Goal: Find specific page/section: Find specific page/section

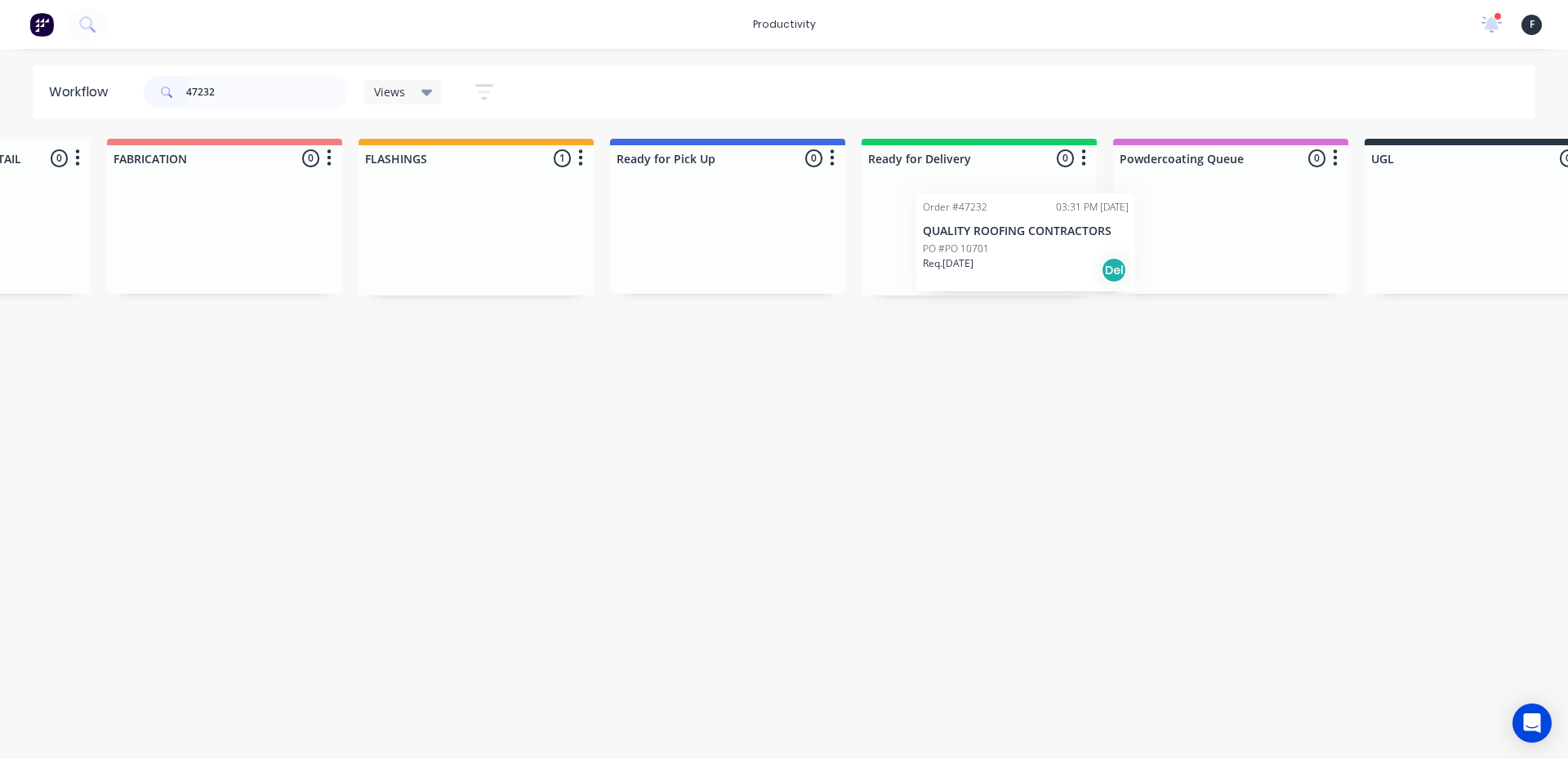
scroll to position [0, 683]
drag, startPoint x: 1173, startPoint y: 254, endPoint x: 958, endPoint y: 264, distance: 215.2
click at [958, 264] on div "Submitted 0 Sort By Created date Required date Order number Customer name Most …" at bounding box center [666, 217] width 2723 height 156
type input "47232"
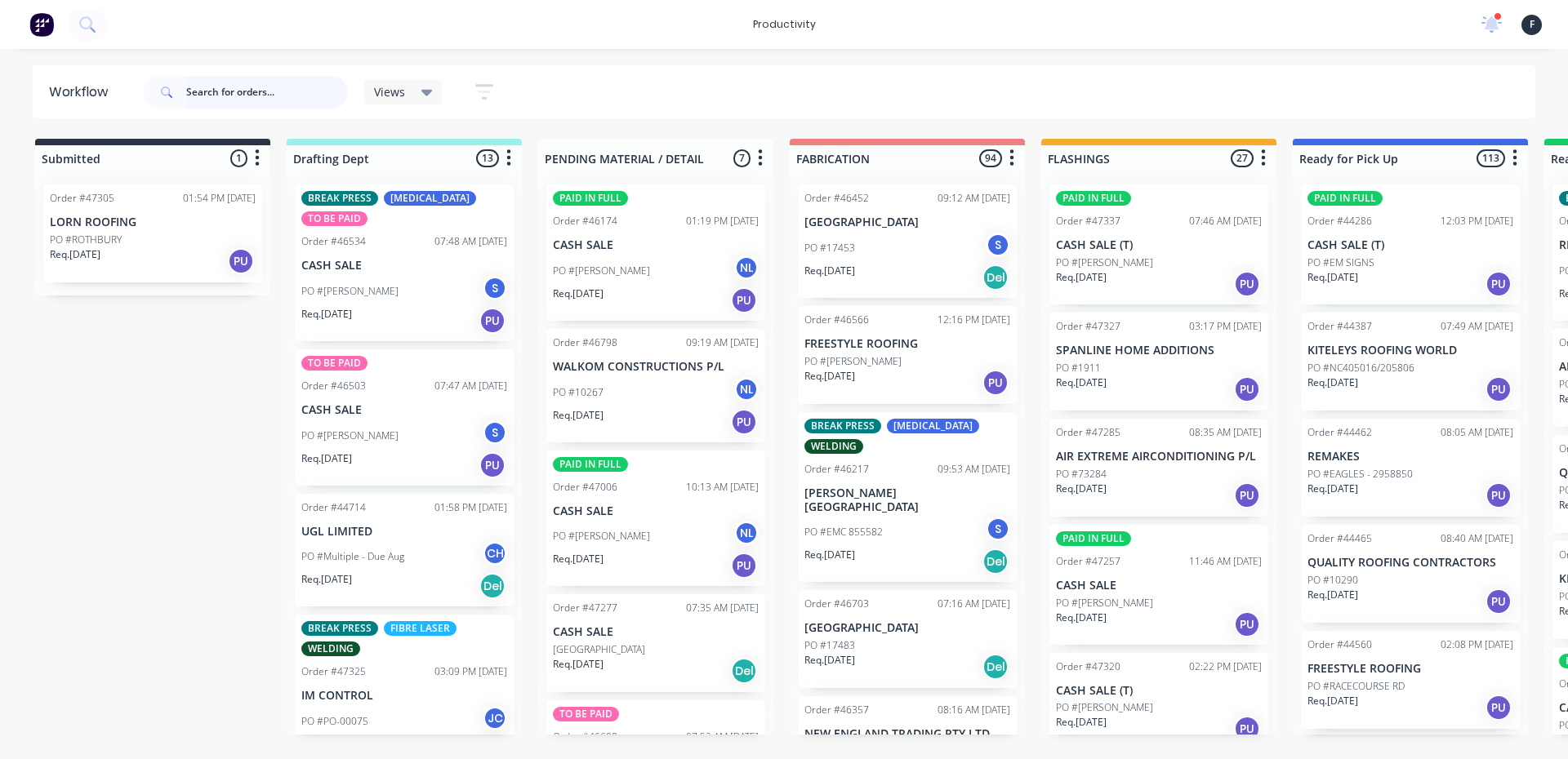
click at [230, 99] on input "text" at bounding box center [267, 92] width 162 height 33
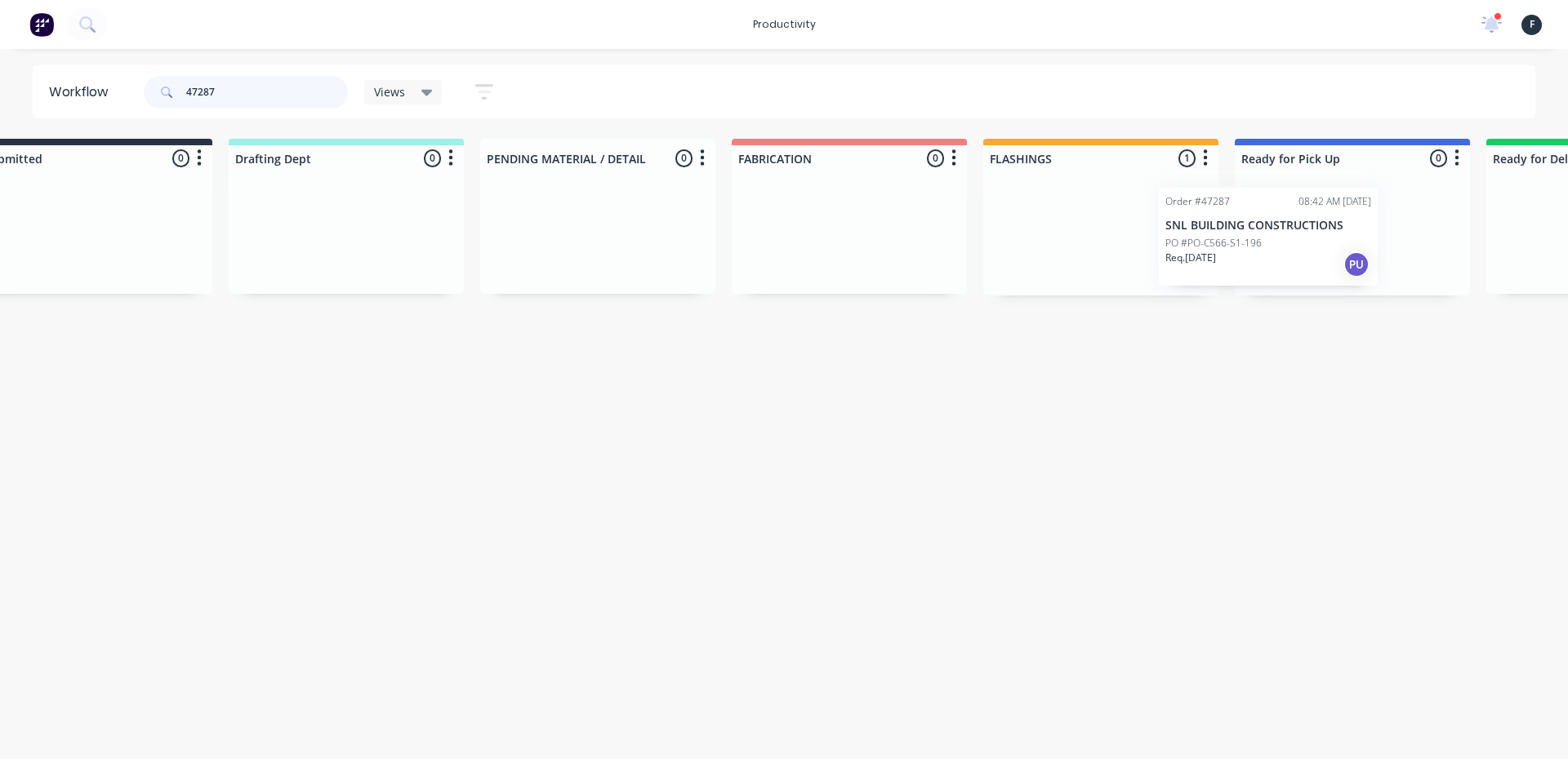
drag, startPoint x: 1104, startPoint y: 249, endPoint x: 1237, endPoint y: 253, distance: 133.1
click at [1237, 253] on div "Submitted 0 Sort By Created date Required date Order number Customer name Most …" at bounding box center [1291, 217] width 2723 height 156
type input "47287"
click at [1274, 248] on div "Order #47287 08:42 AM 27/08/25 SNL BUILDING CONSTRUCTIONS PO #PO-C566-S1-196 Re…" at bounding box center [1348, 233] width 236 height 124
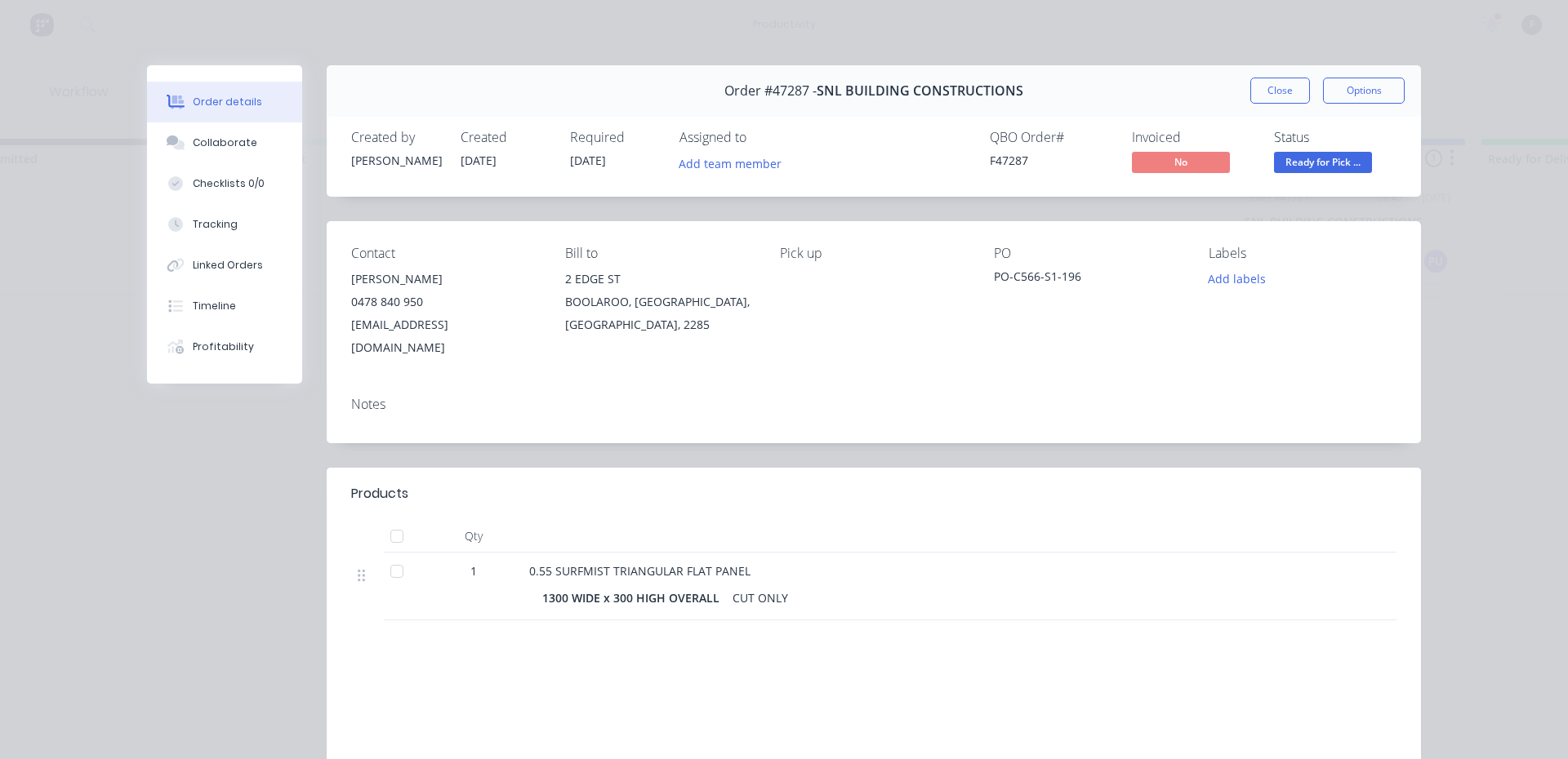
click at [237, 138] on div "Collaborate" at bounding box center [224, 143] width 64 height 15
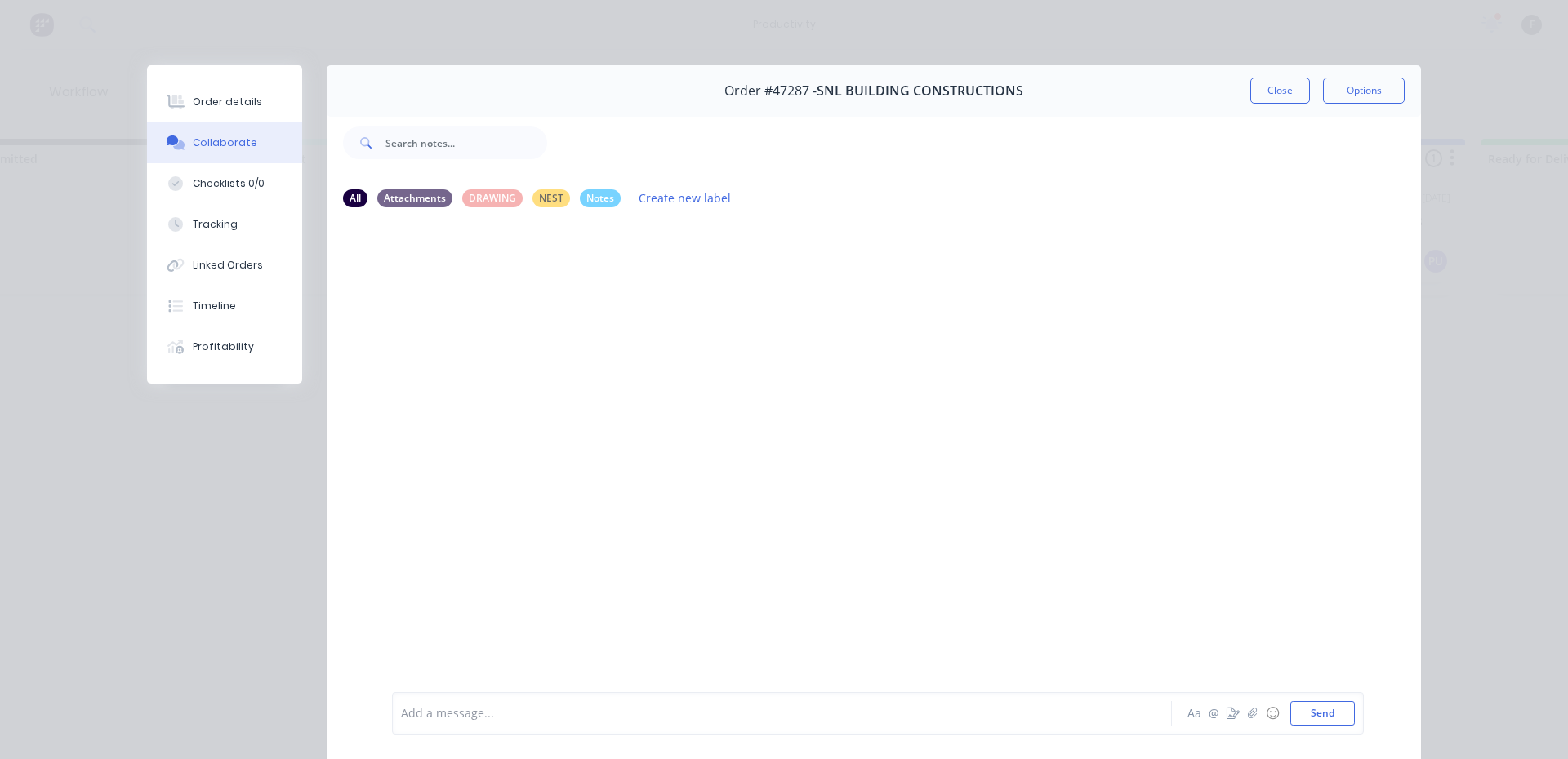
click at [514, 709] on div at bounding box center [758, 714] width 714 height 17
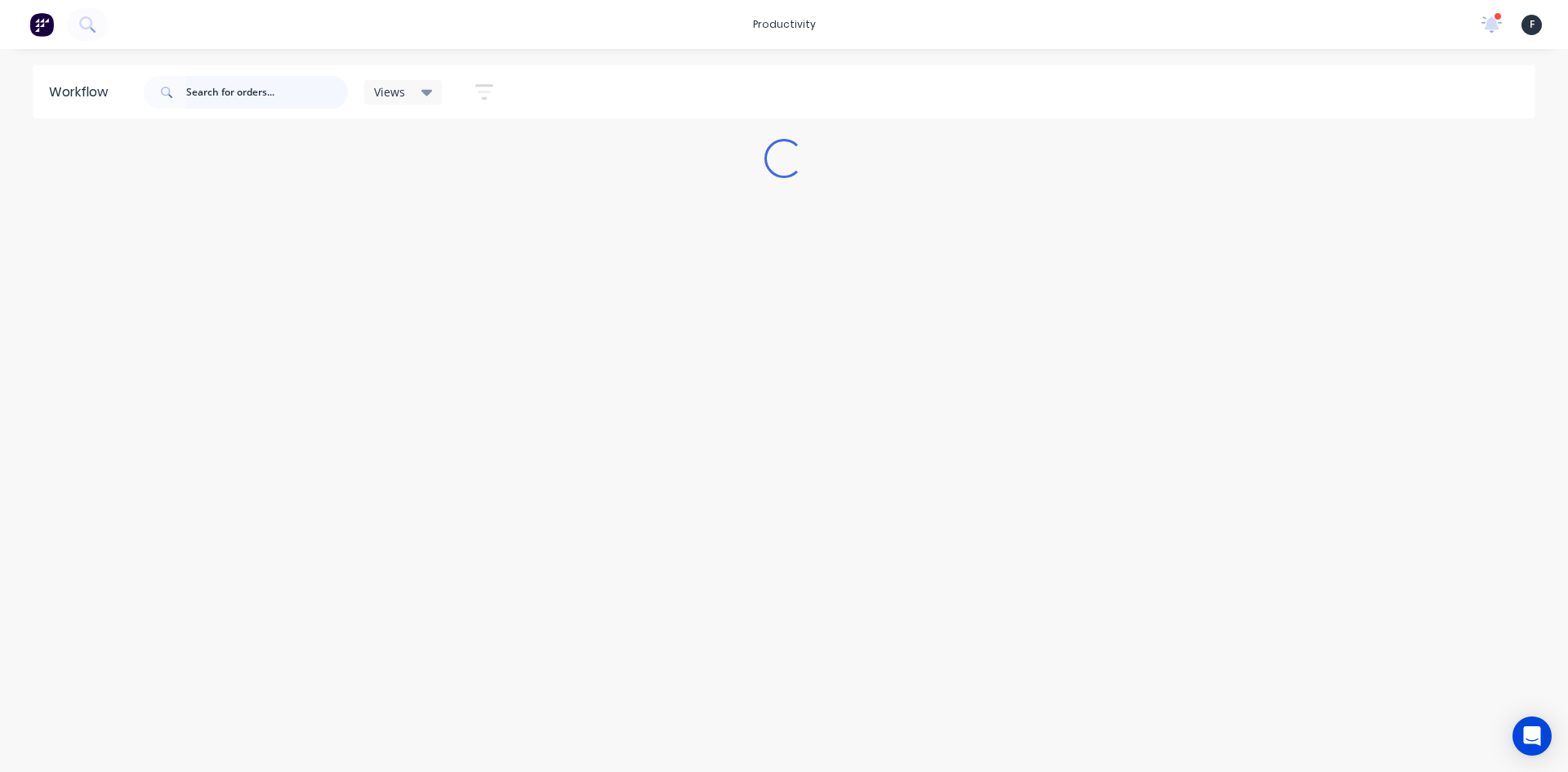
click at [233, 104] on input "text" at bounding box center [267, 92] width 162 height 33
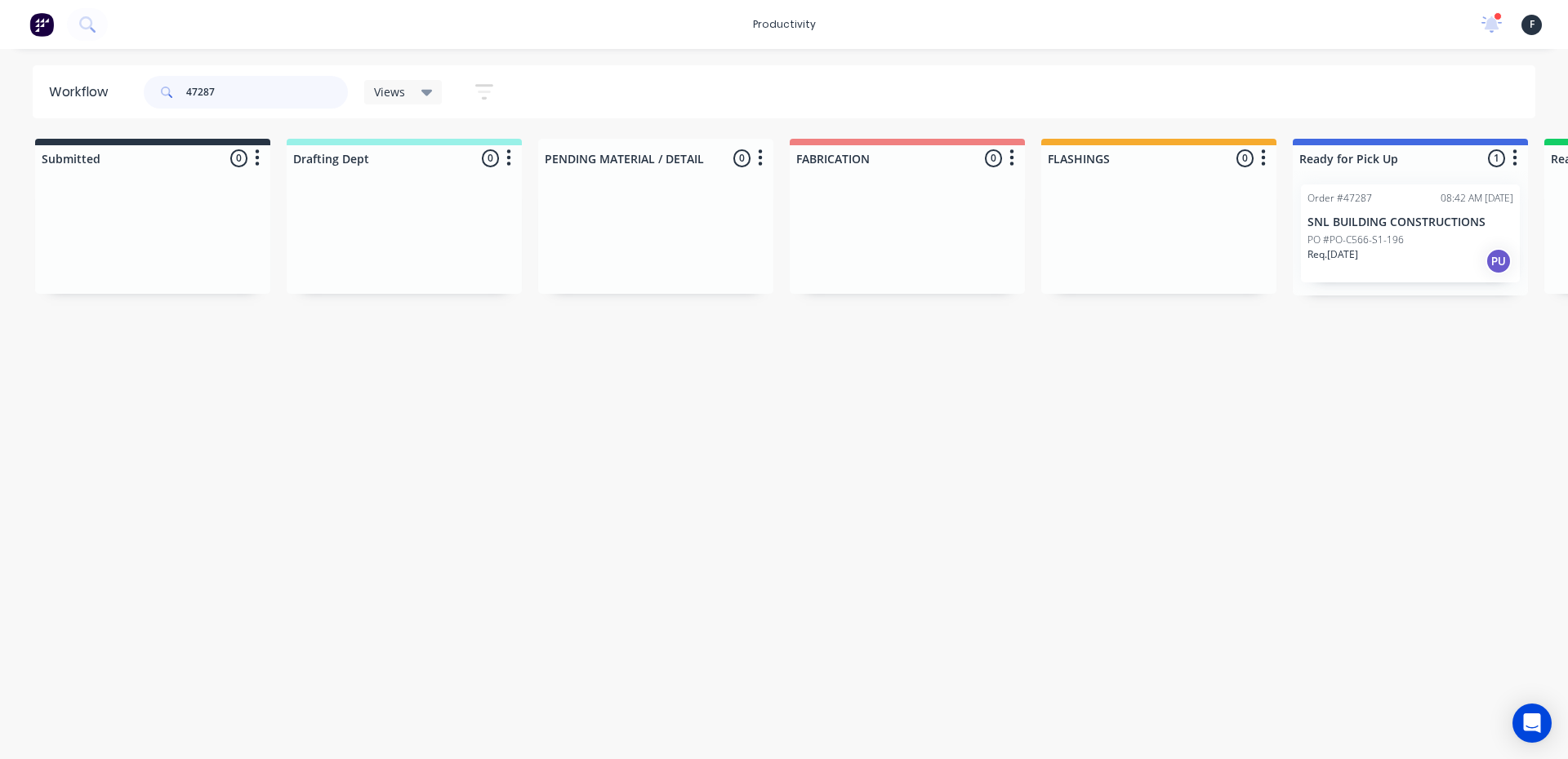
type input "47287"
click at [1387, 253] on div "Req. 29/08/25 PU" at bounding box center [1410, 261] width 205 height 28
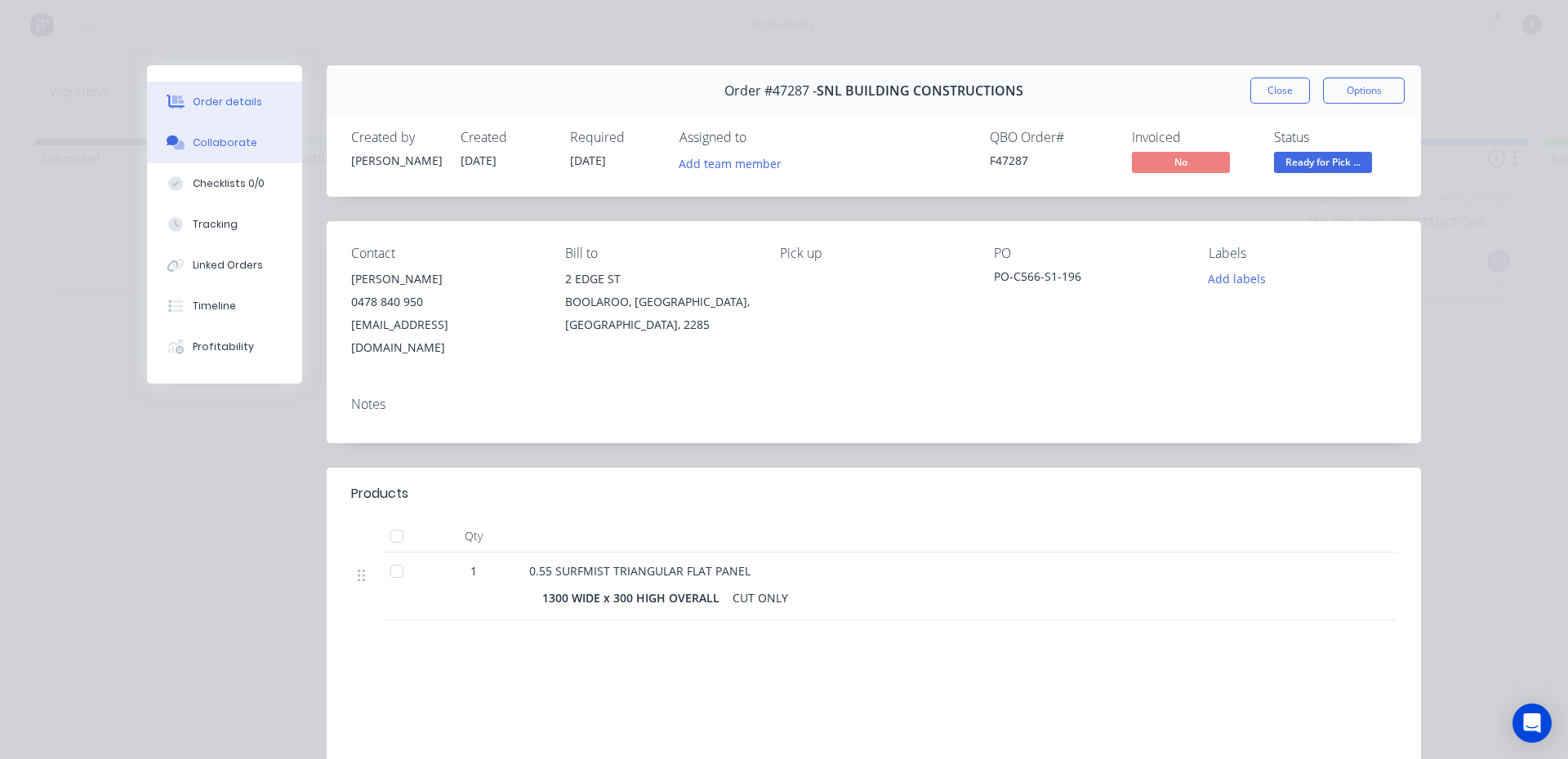
click at [217, 138] on div "Collaborate" at bounding box center [224, 143] width 64 height 15
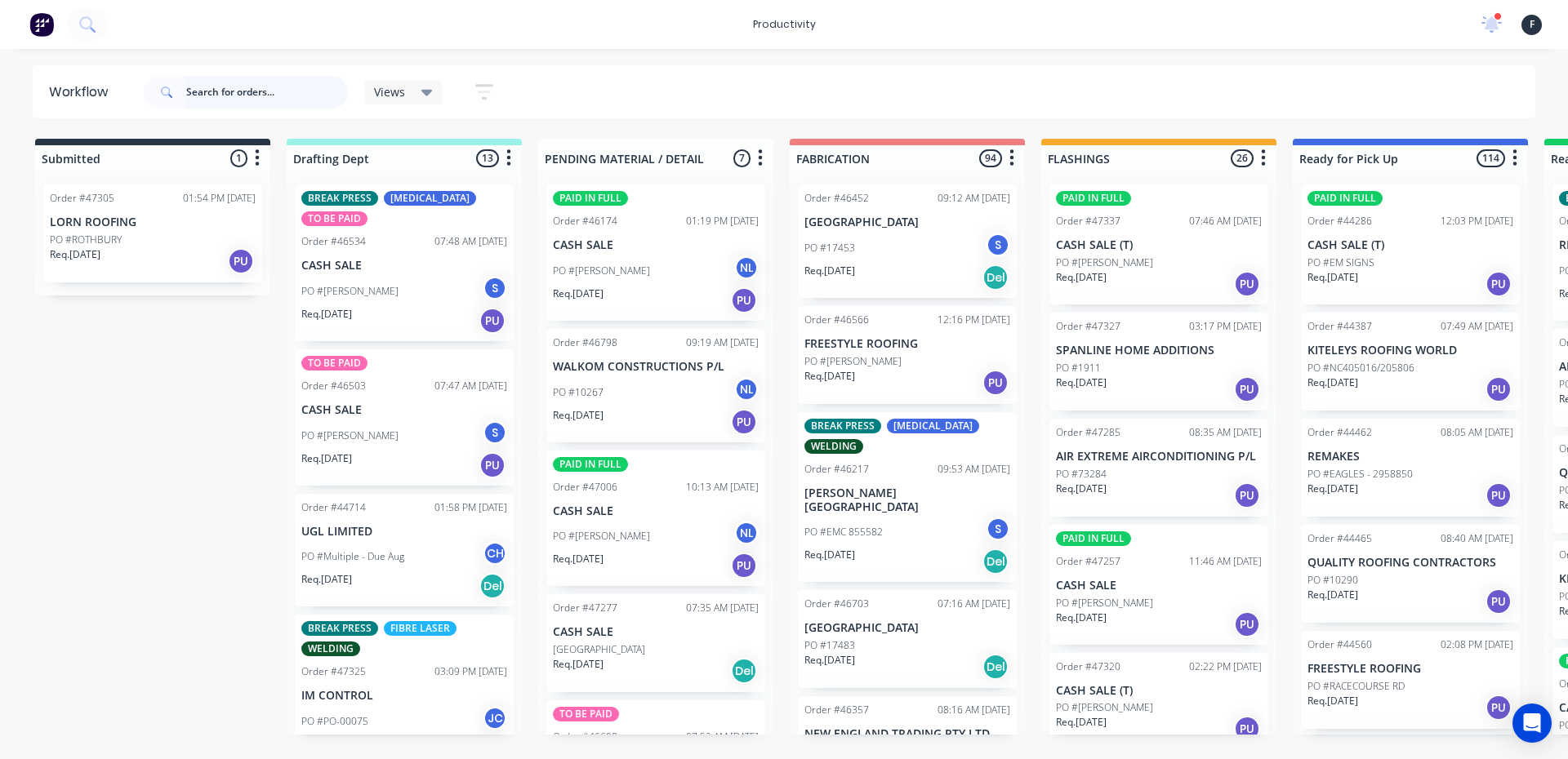
click at [303, 89] on input "text" at bounding box center [267, 92] width 162 height 33
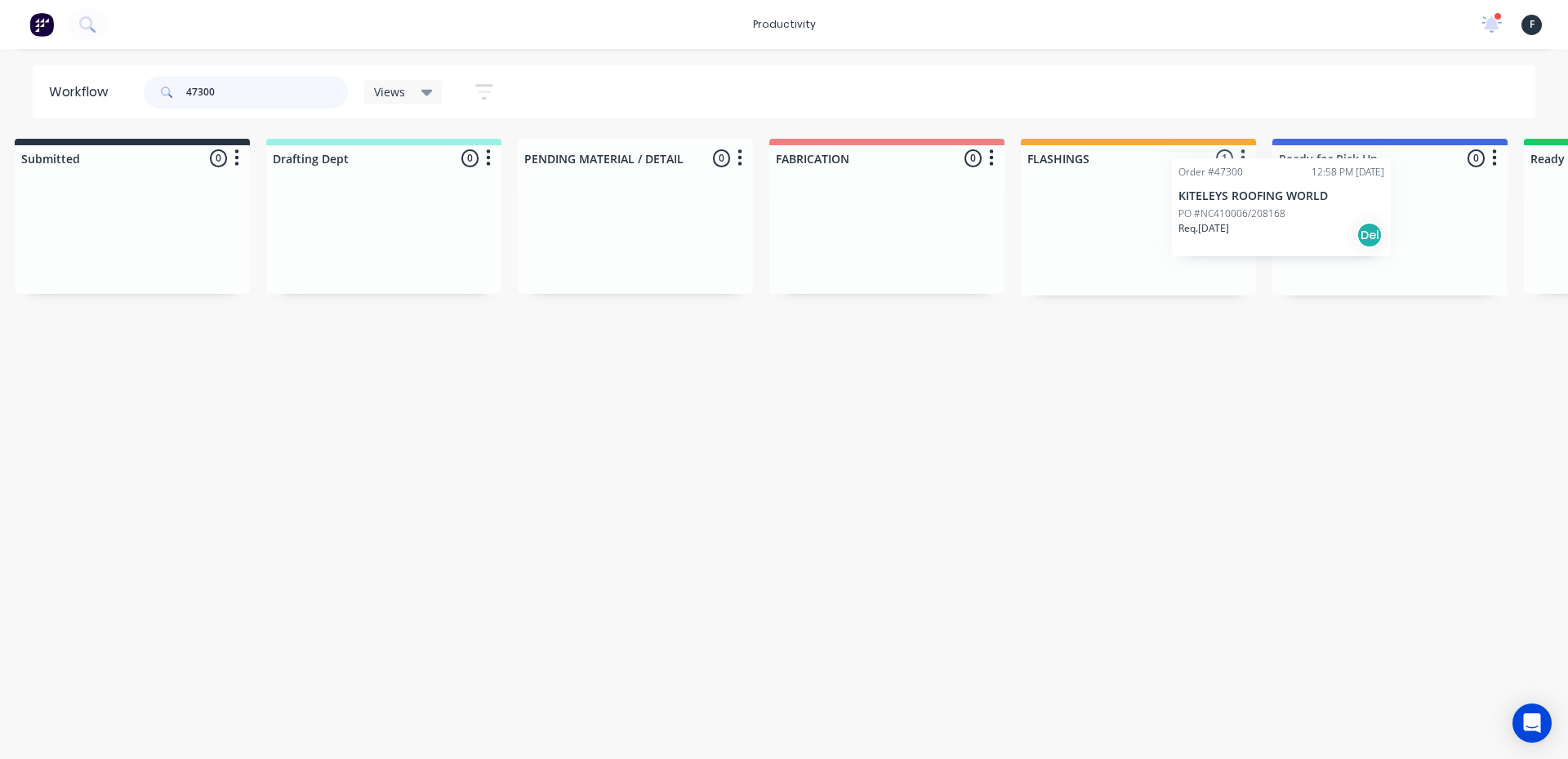
drag, startPoint x: 1197, startPoint y: 258, endPoint x: 1334, endPoint y: 224, distance: 141.2
click at [1334, 224] on div "Submitted 0 Sort By Created date Required date Order number Customer name Most …" at bounding box center [1329, 217] width 2723 height 156
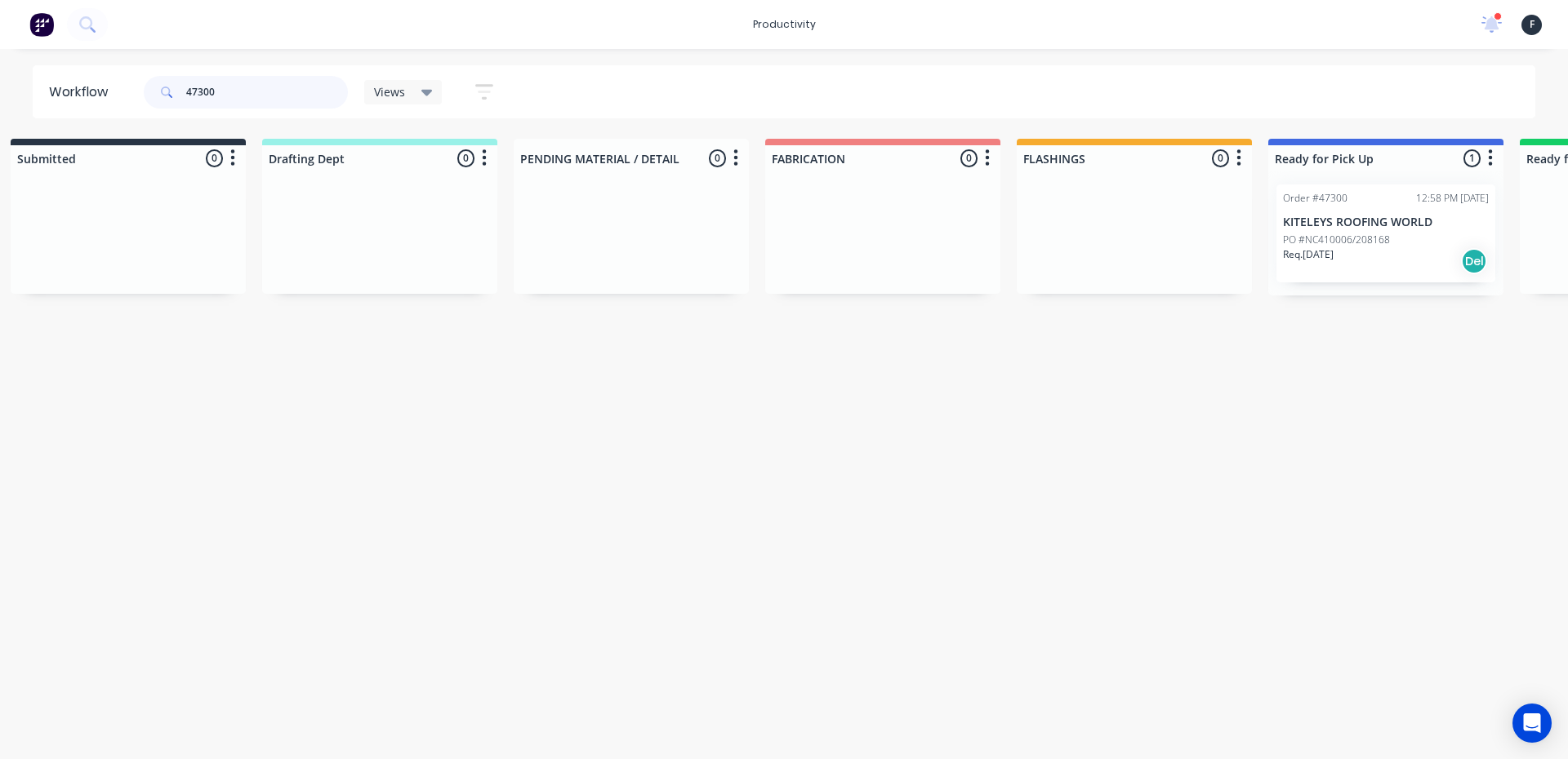
type input "47300"
click at [1357, 223] on p "KITELEYS ROOFING WORLD" at bounding box center [1385, 223] width 205 height 14
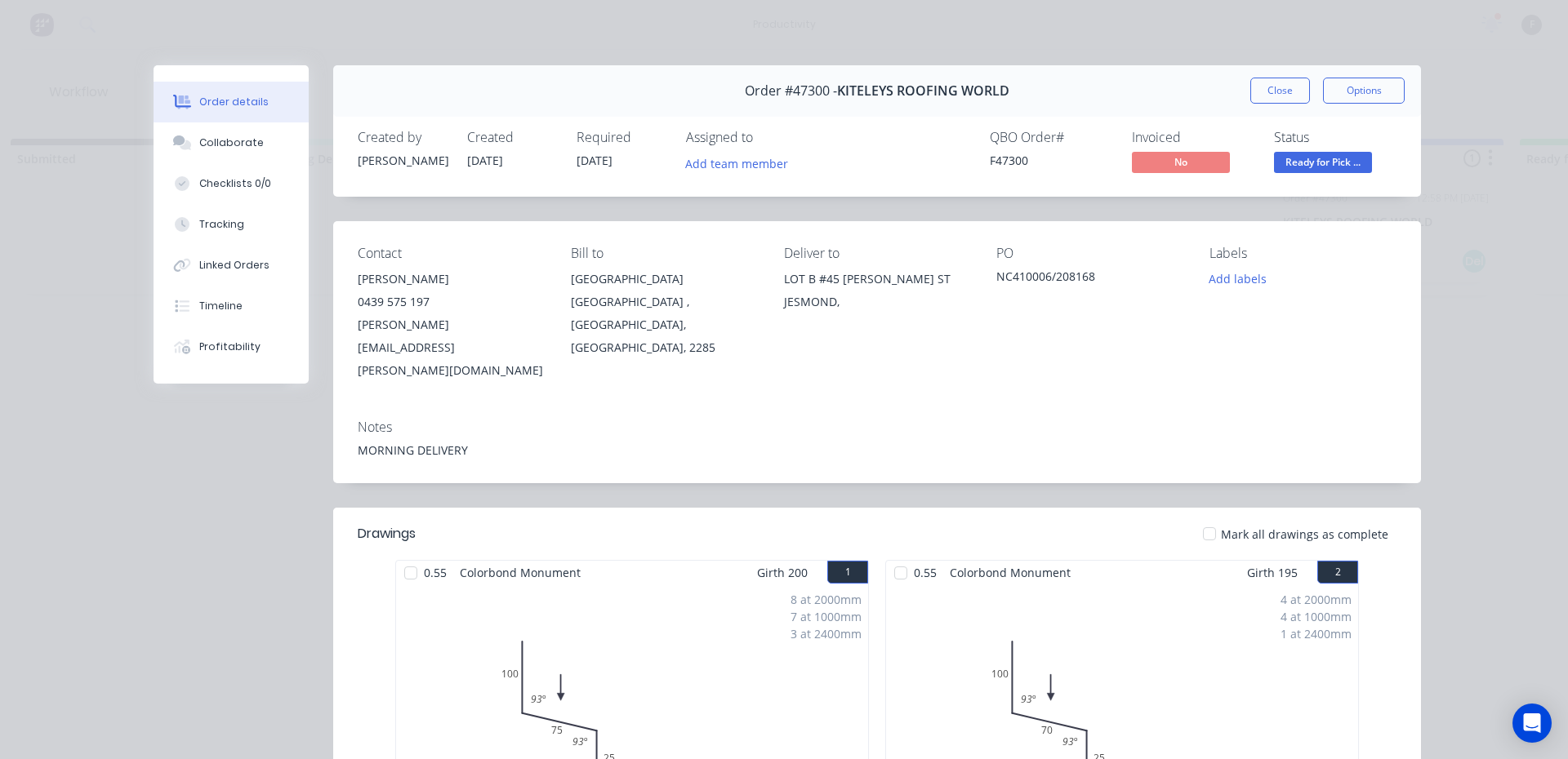
click at [1284, 95] on button "Close" at bounding box center [1279, 90] width 59 height 26
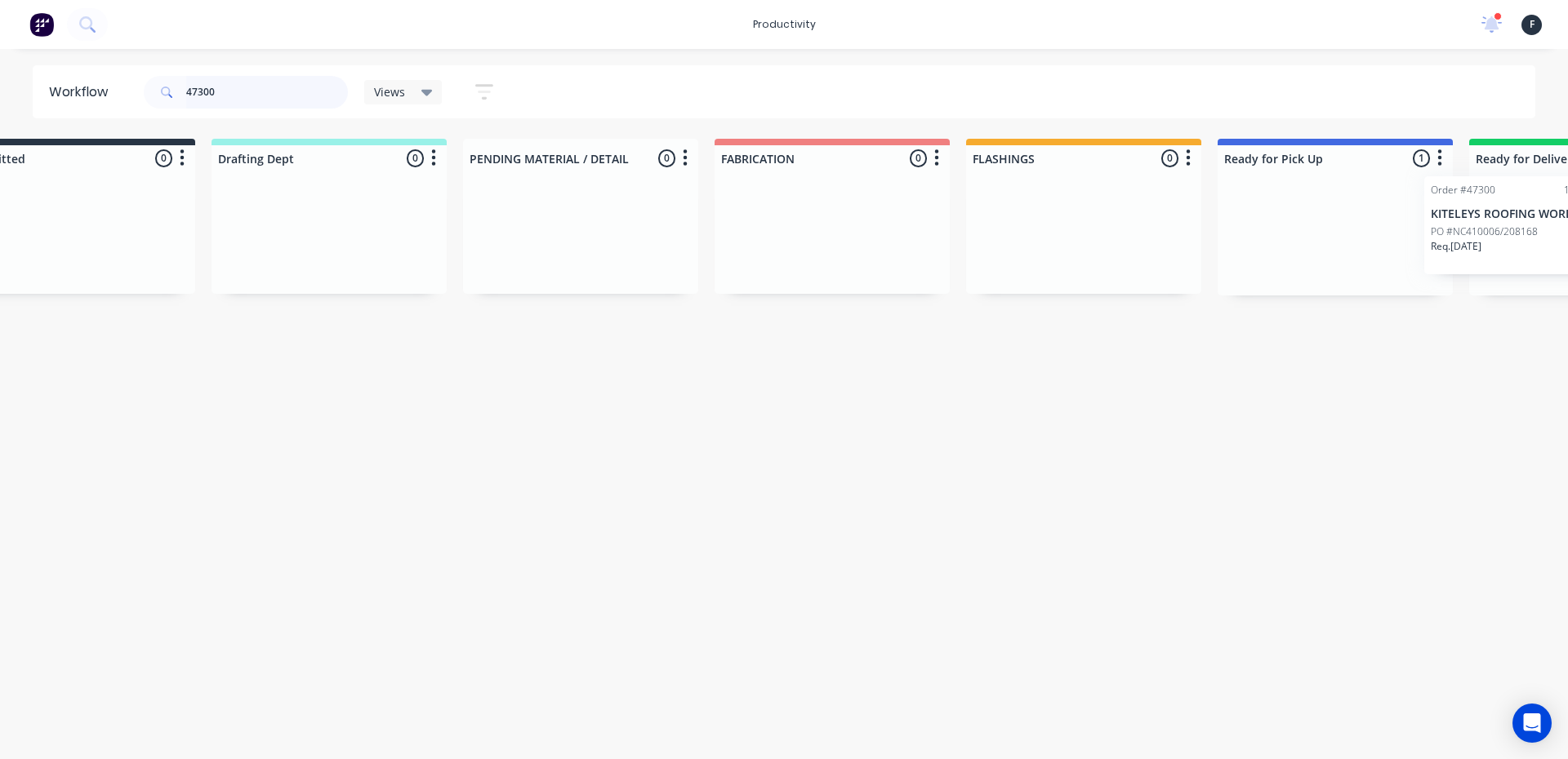
drag, startPoint x: 1414, startPoint y: 256, endPoint x: 1567, endPoint y: 250, distance: 153.1
click at [1567, 249] on div "Submitted 0 Sort By Created date Required date Order number Customer name Most …" at bounding box center [1274, 217] width 2723 height 156
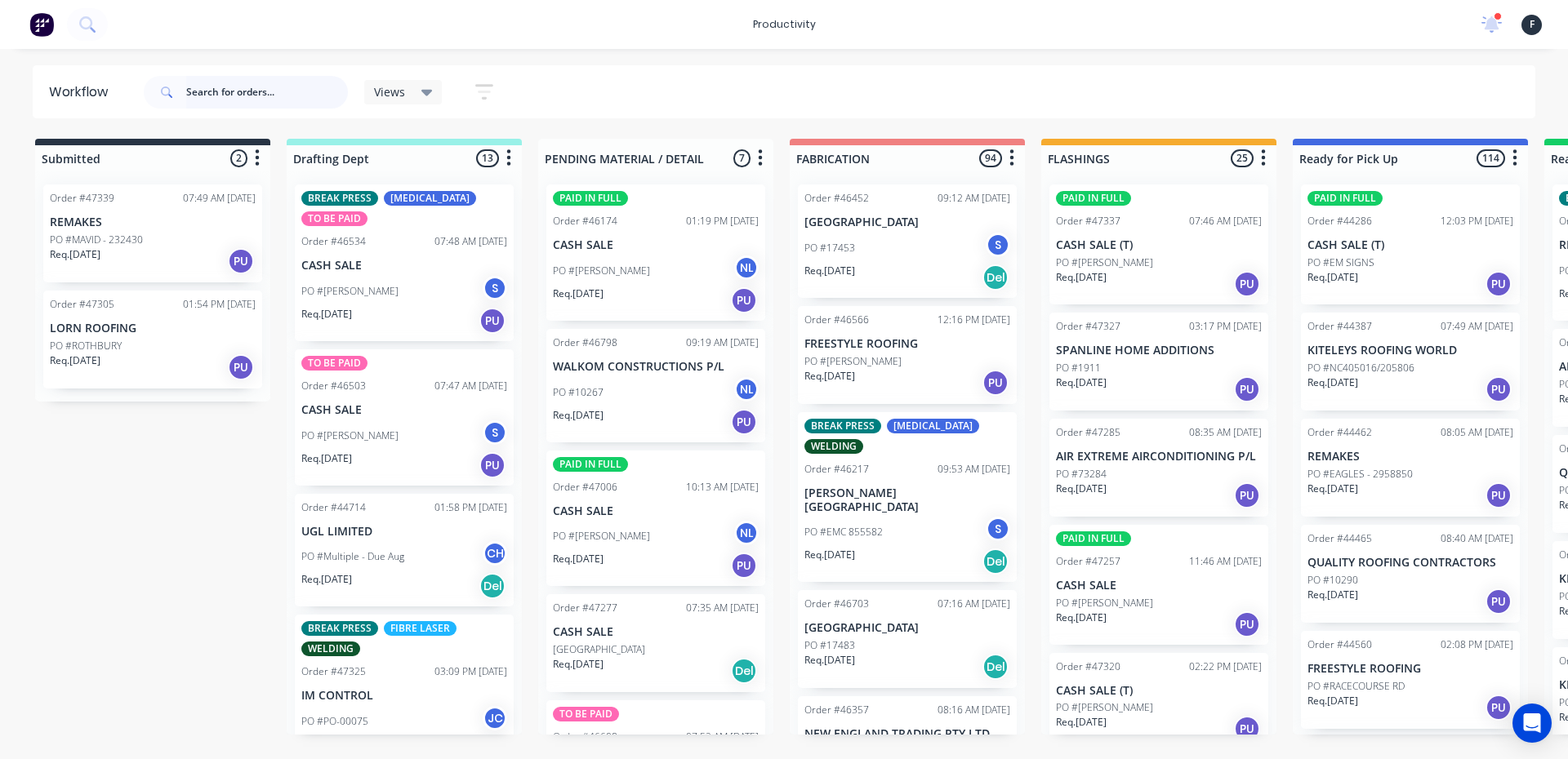
click at [281, 106] on input "text" at bounding box center [267, 92] width 162 height 33
type input "47138"
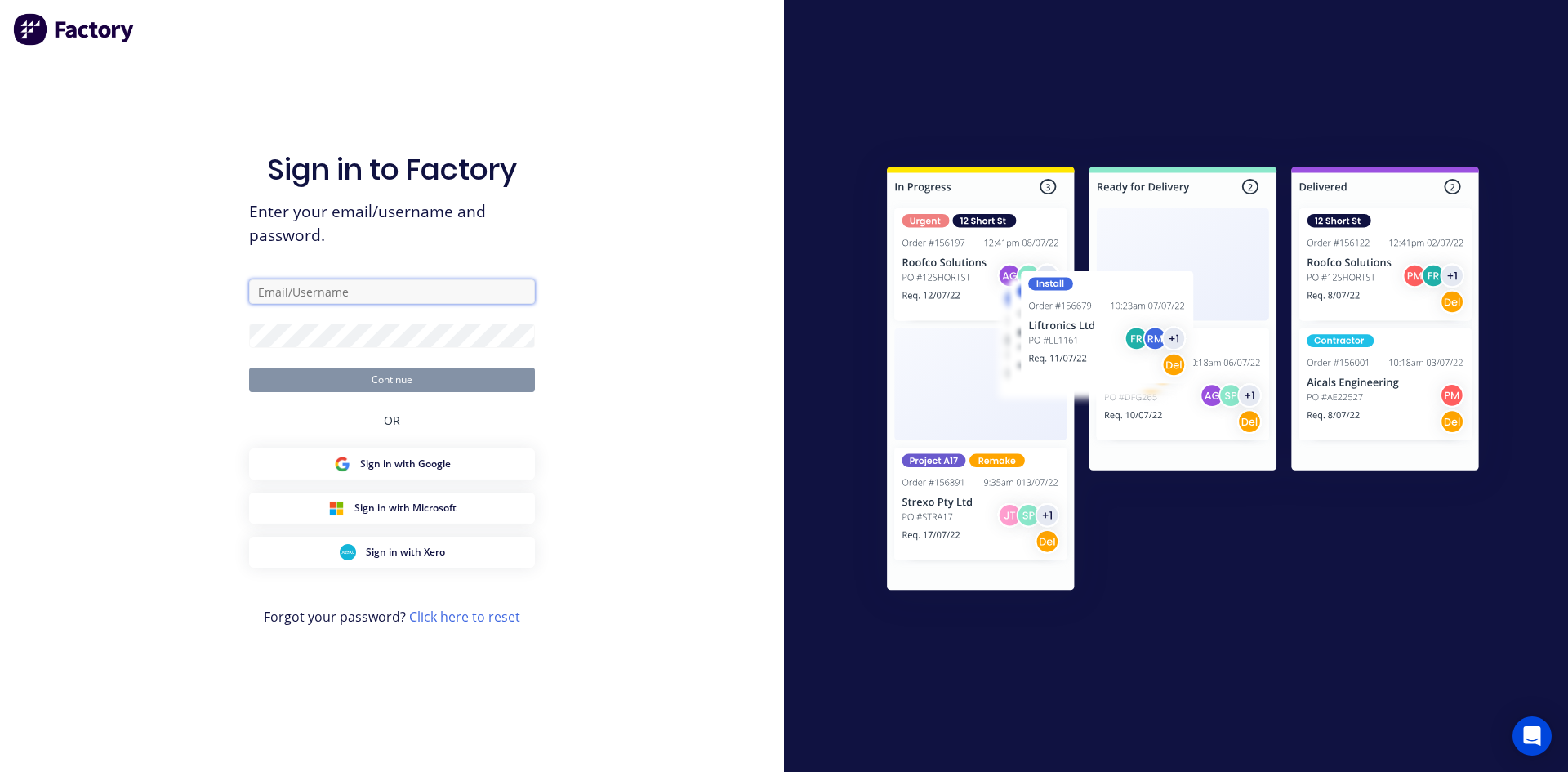
type input "[EMAIL_ADDRESS][DOMAIN_NAME]"
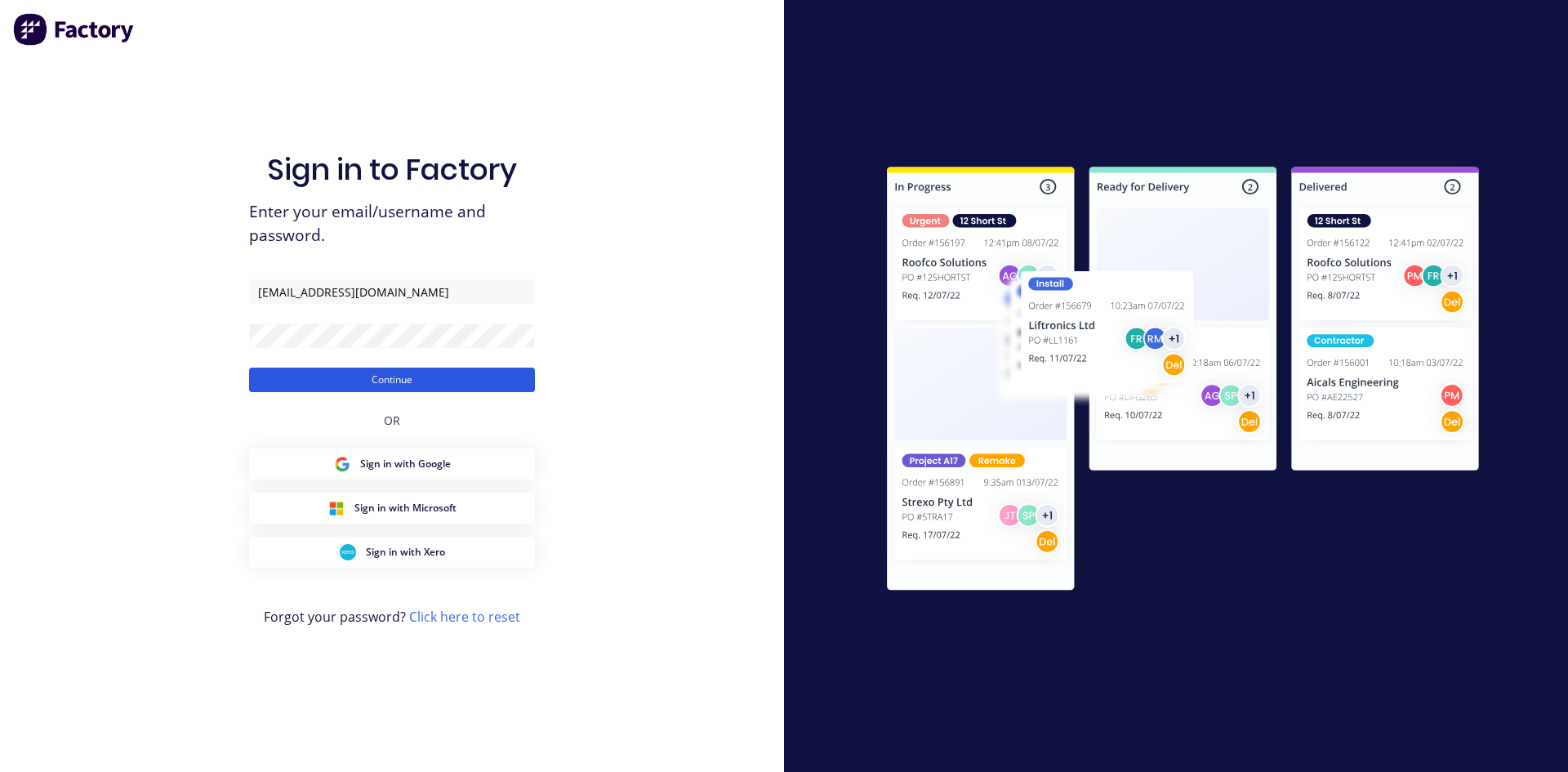
click at [402, 383] on button "Continue" at bounding box center [392, 379] width 285 height 24
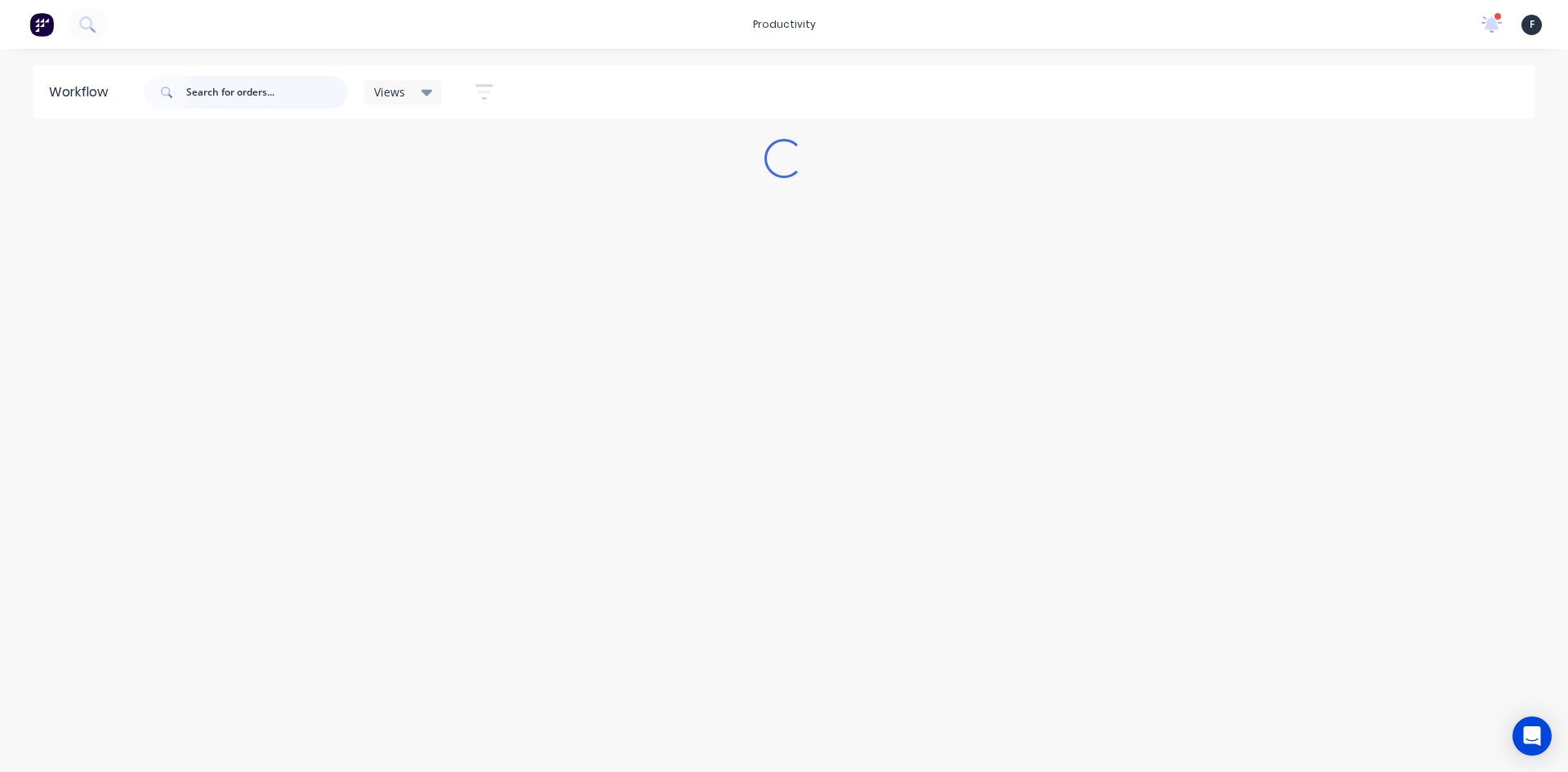
click at [278, 102] on input "text" at bounding box center [267, 92] width 162 height 33
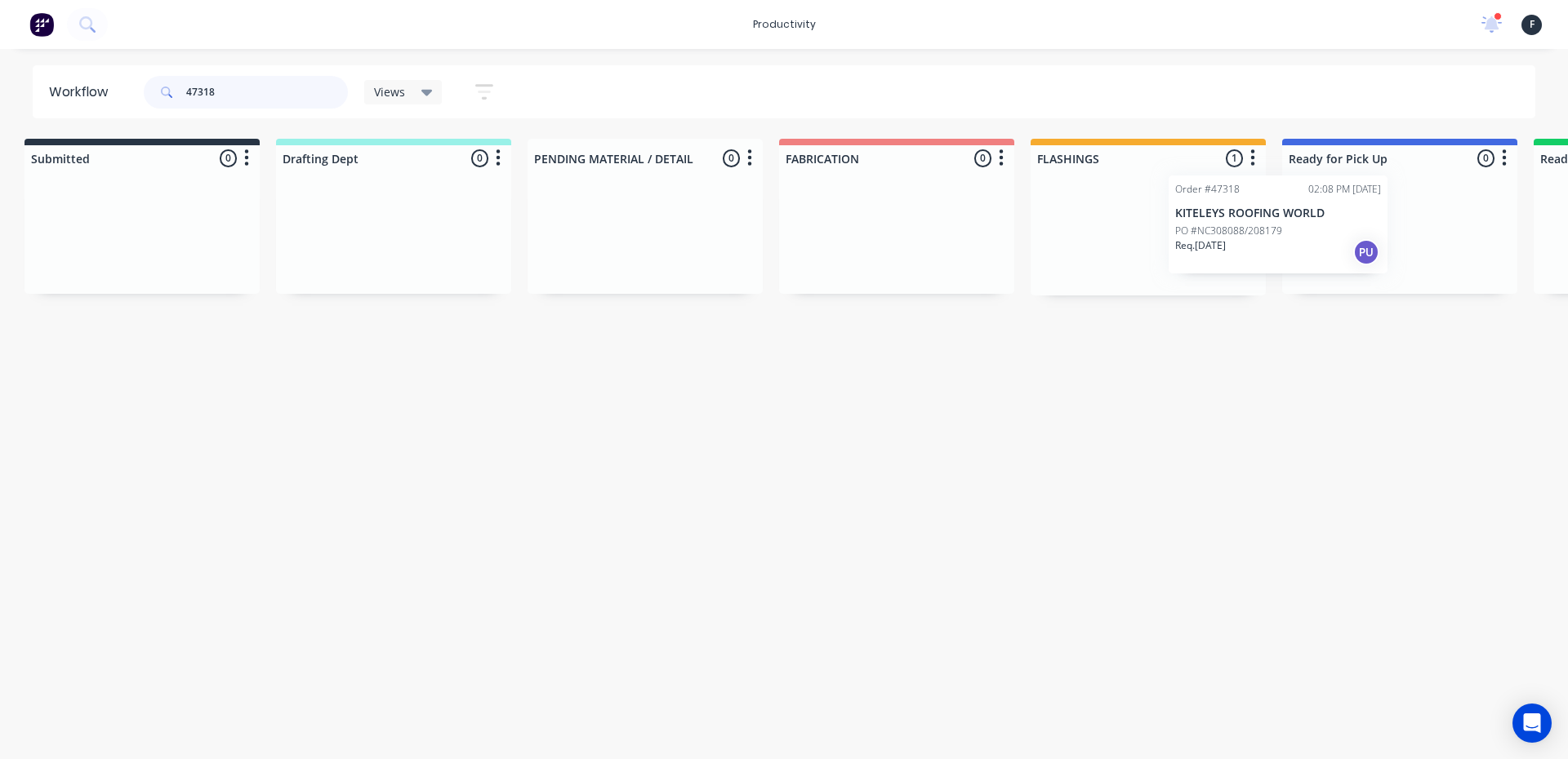
drag, startPoint x: 1203, startPoint y: 269, endPoint x: 1342, endPoint y: 256, distance: 139.6
click at [1342, 256] on div "Submitted 0 Sort By Created date Required date Order number Customer name Most …" at bounding box center [1338, 217] width 2723 height 156
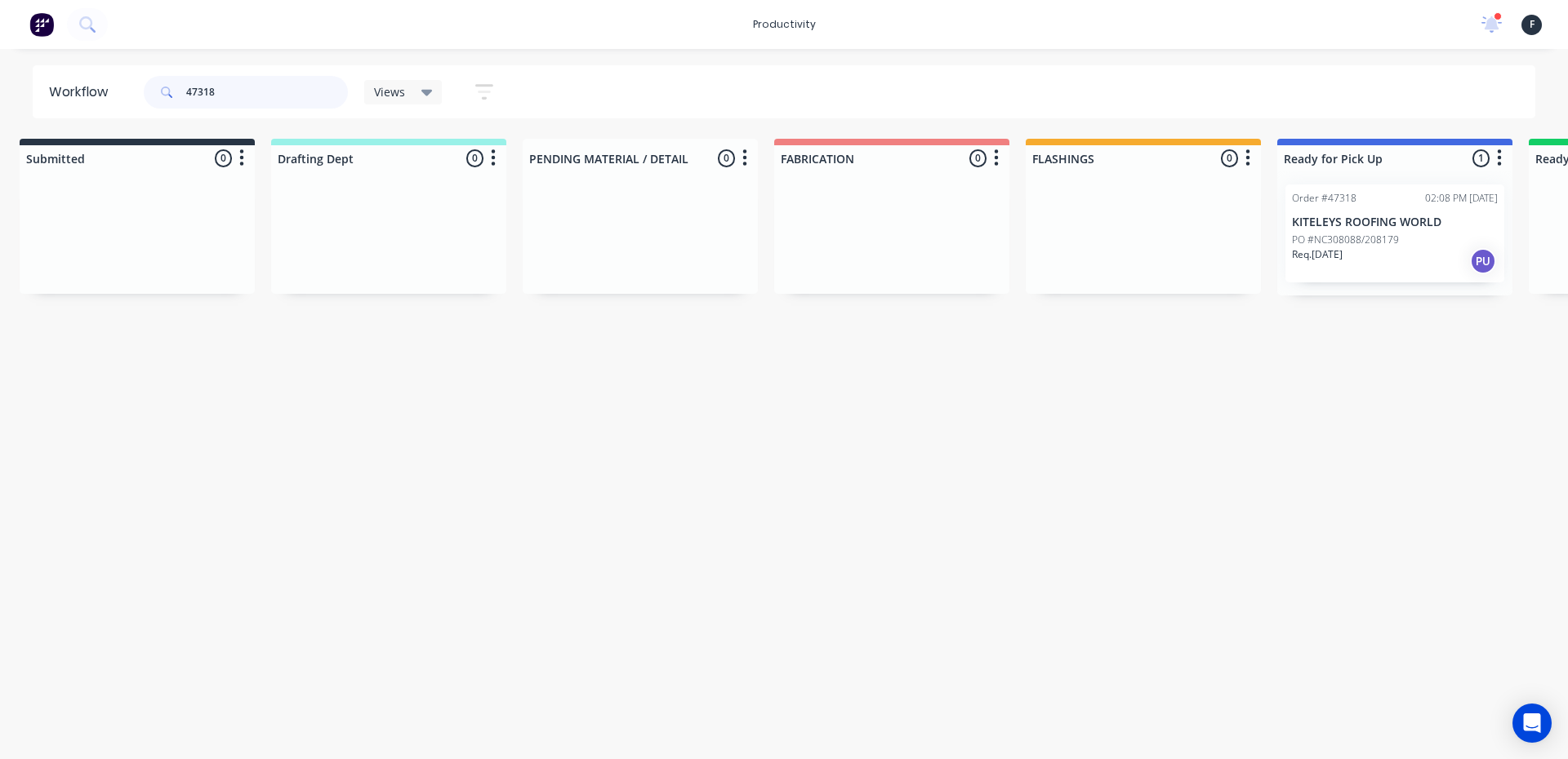
type input "47318"
click at [1377, 248] on div "Req. 28/08/25 PU" at bounding box center [1394, 261] width 205 height 28
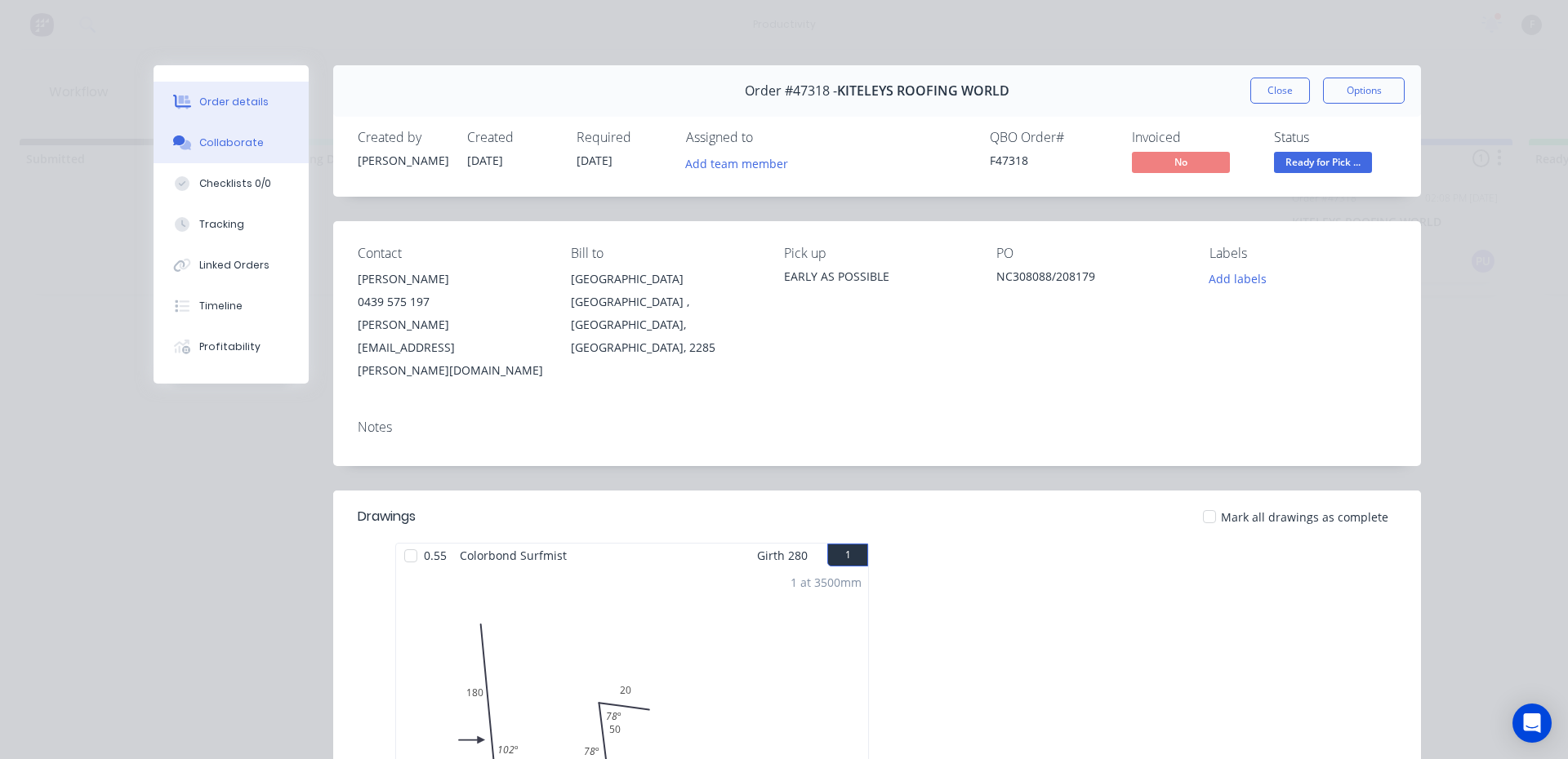
click at [263, 138] on button "Collaborate" at bounding box center [231, 142] width 155 height 40
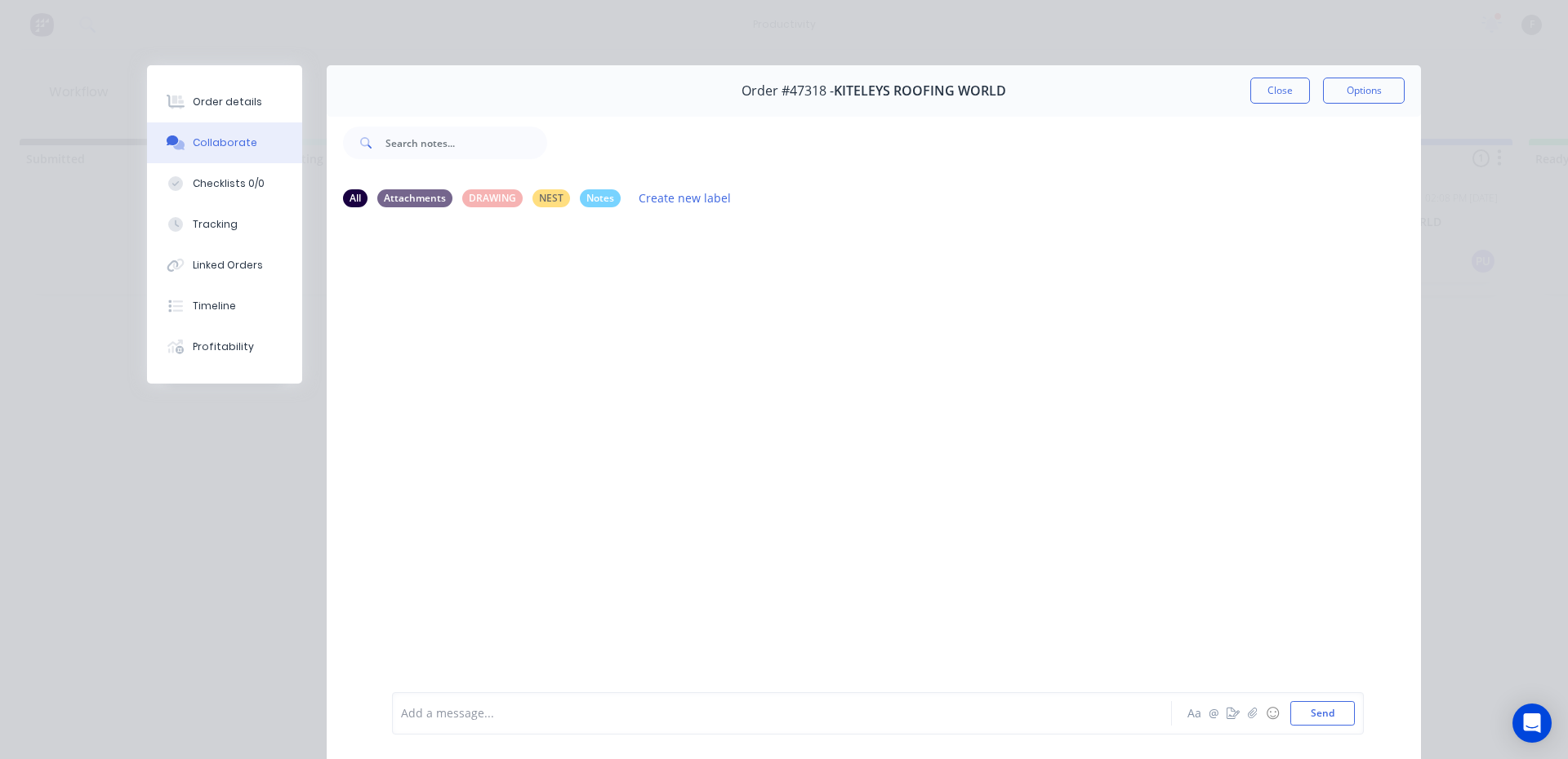
click at [792, 692] on div "Add a message... Aa @ ☺ Send" at bounding box center [873, 713] width 1094 height 91
drag, startPoint x: 792, startPoint y: 702, endPoint x: 794, endPoint y: 673, distance: 29.1
click at [792, 703] on div "Add a message..." at bounding box center [758, 713] width 715 height 24
click at [1291, 86] on button "Close" at bounding box center [1279, 90] width 59 height 26
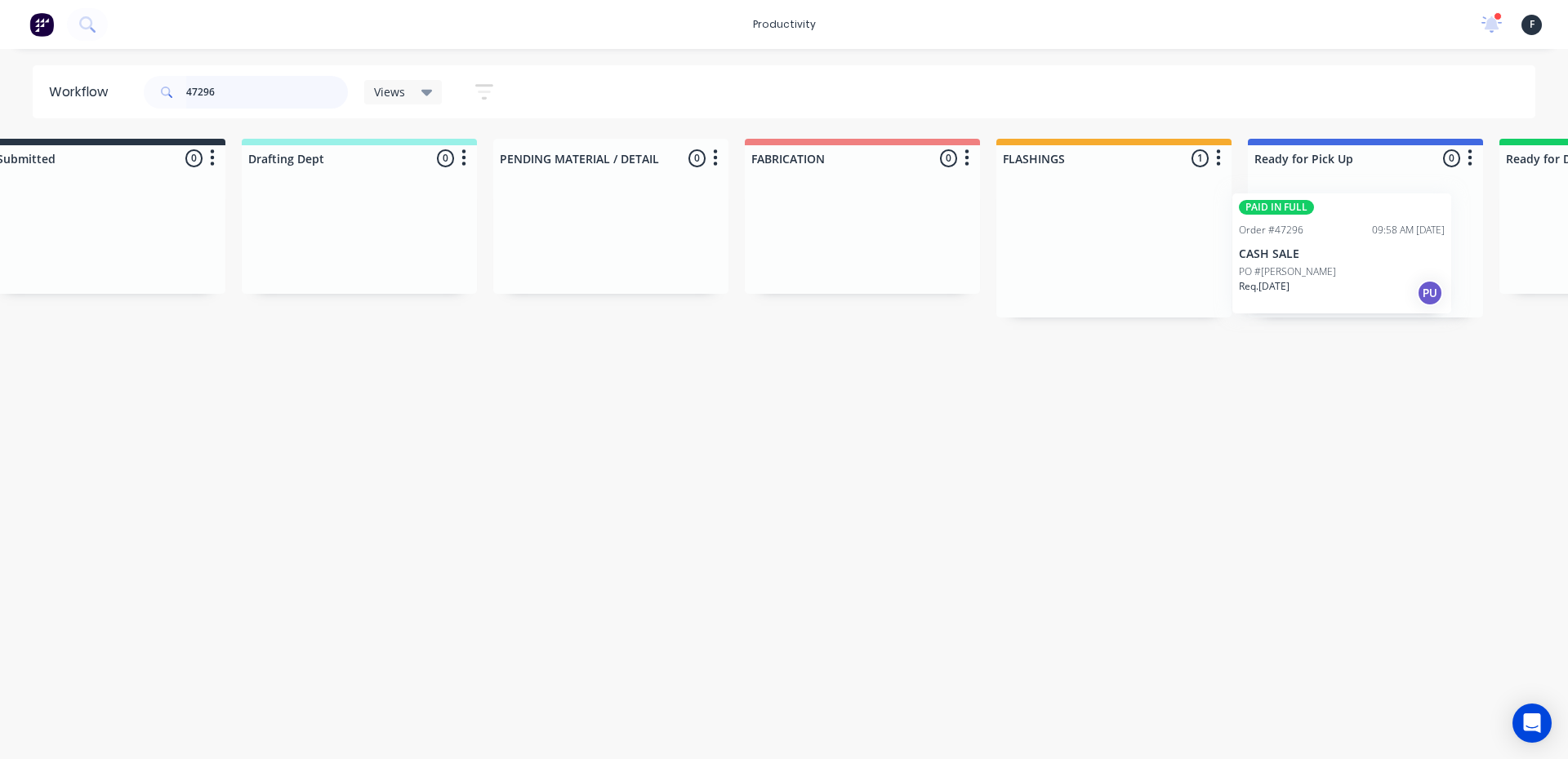
scroll to position [0, 116]
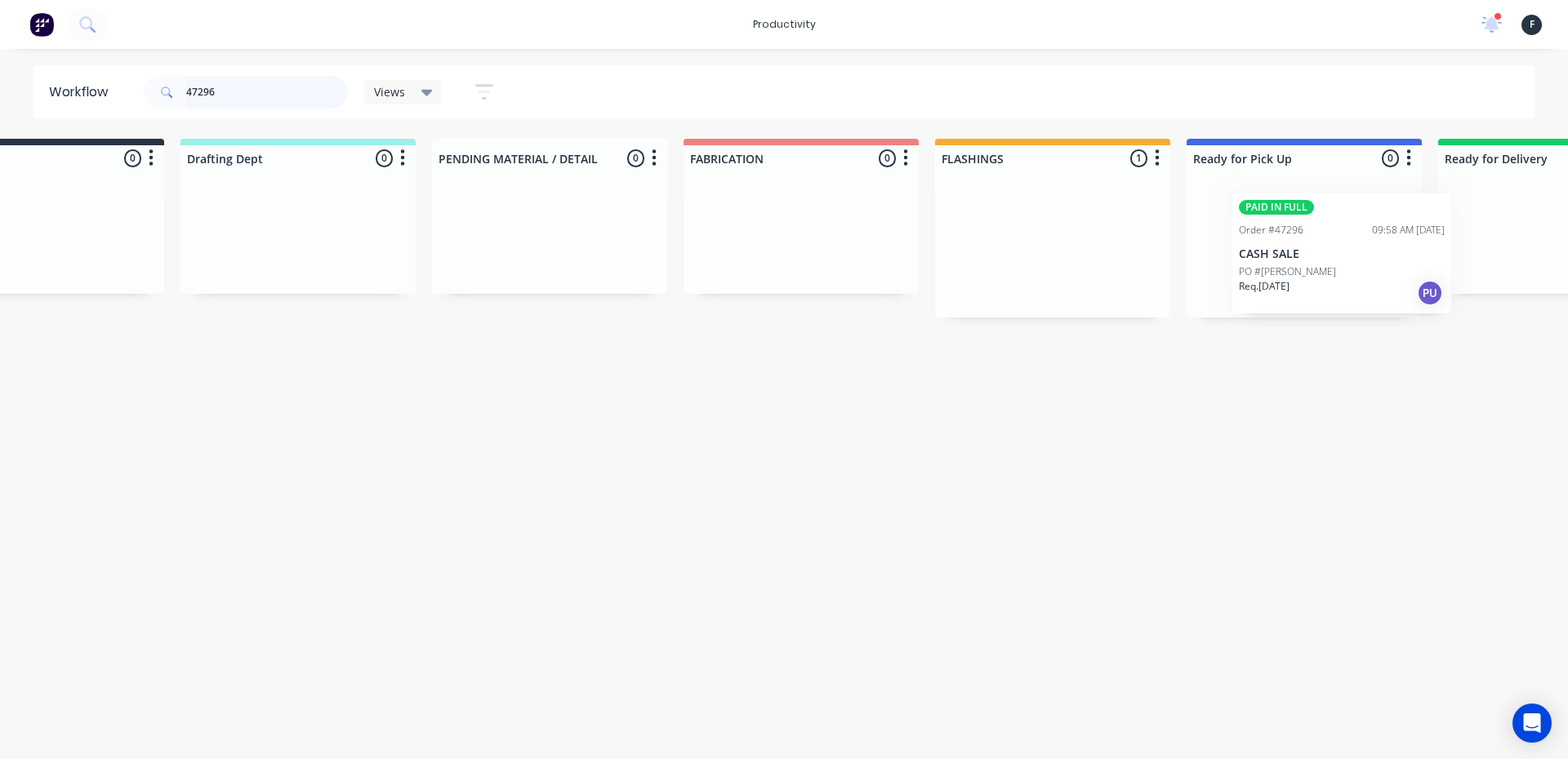
drag, startPoint x: 1114, startPoint y: 230, endPoint x: 1281, endPoint y: 238, distance: 167.2
click at [1281, 238] on div "Submitted 0 Sort By Created date Required date Order number Customer name Most …" at bounding box center [1241, 228] width 2723 height 179
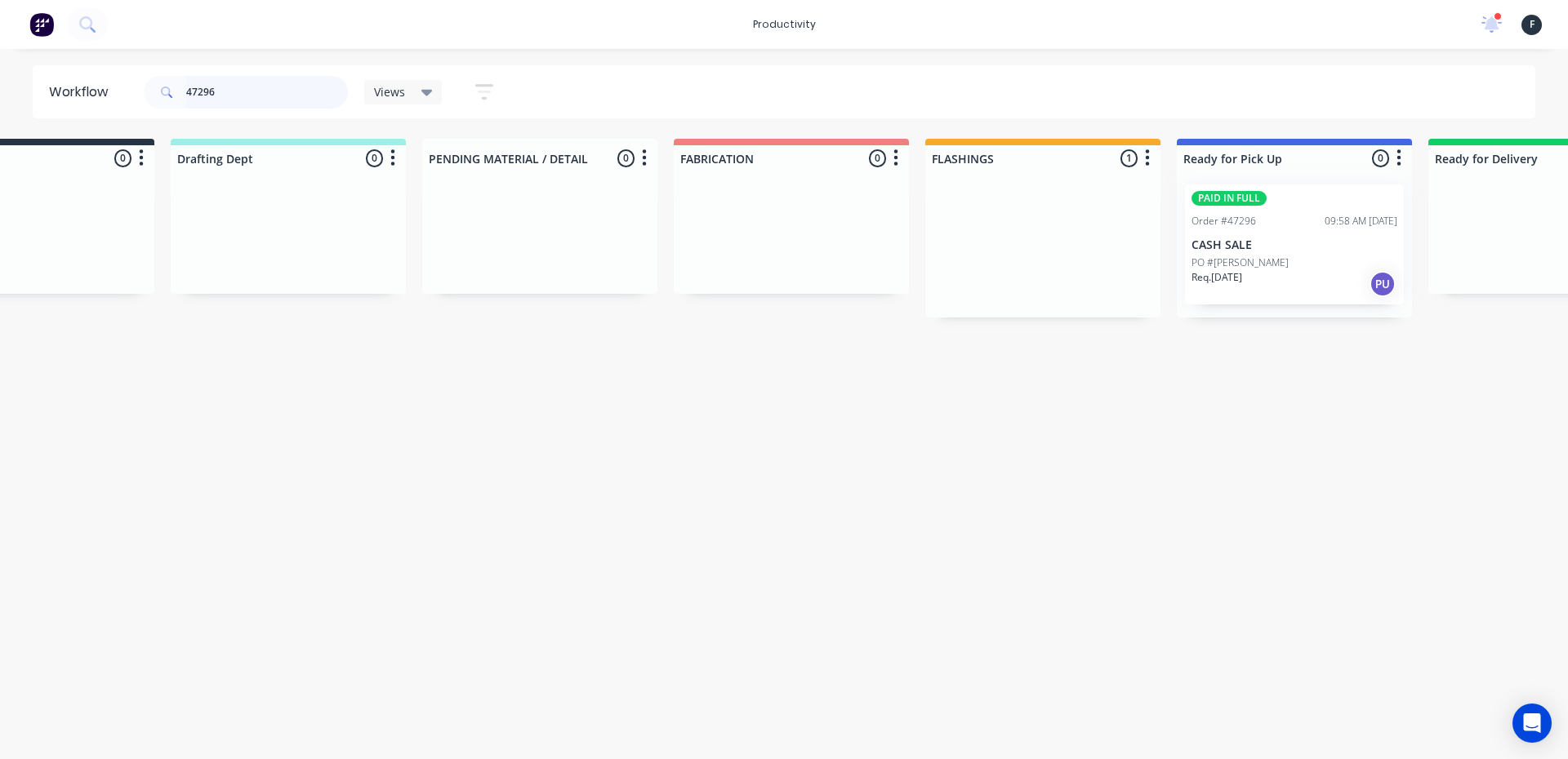
type input "47296"
click at [1262, 232] on div "PAID IN FULL Order #47296 09:58 AM 27/08/25 CASH SALE PO #PHILLIP ANDERSON Req.…" at bounding box center [1295, 244] width 236 height 146
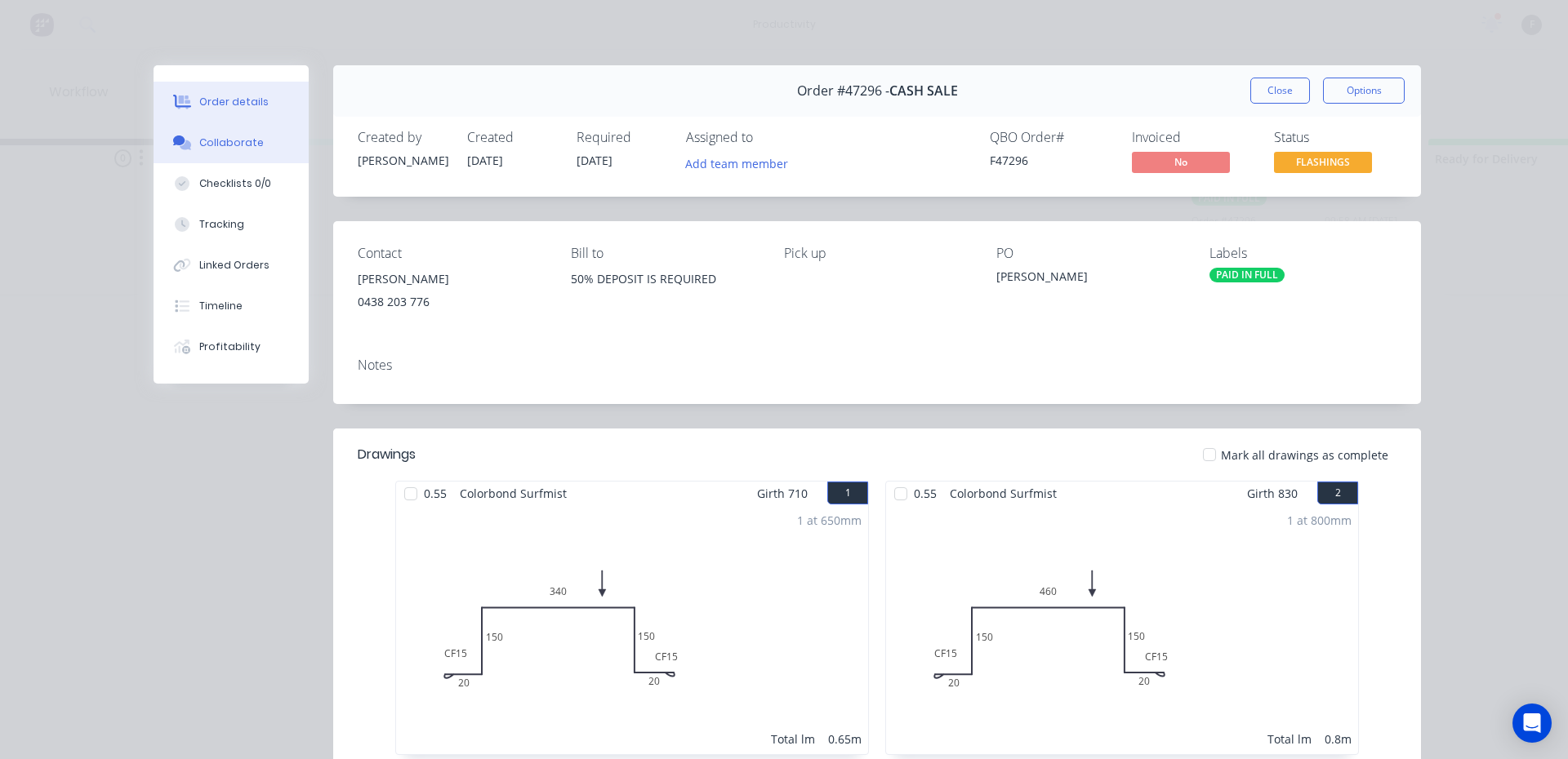
click at [259, 150] on button "Collaborate" at bounding box center [231, 142] width 155 height 40
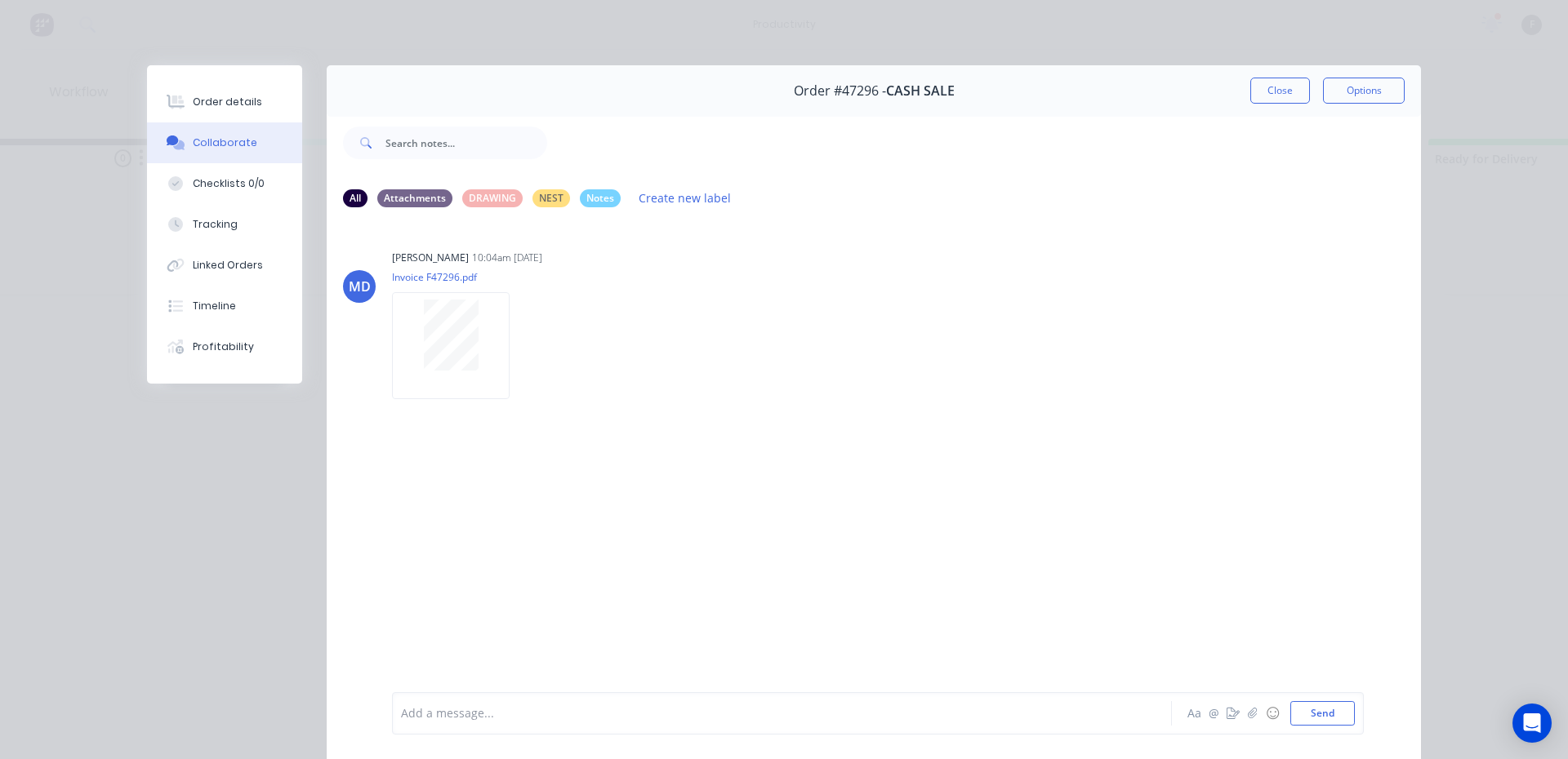
click at [147, 122] on button "Collaborate" at bounding box center [224, 142] width 155 height 40
click at [898, 706] on div at bounding box center [758, 714] width 714 height 17
click at [1284, 80] on button "Close" at bounding box center [1279, 90] width 59 height 26
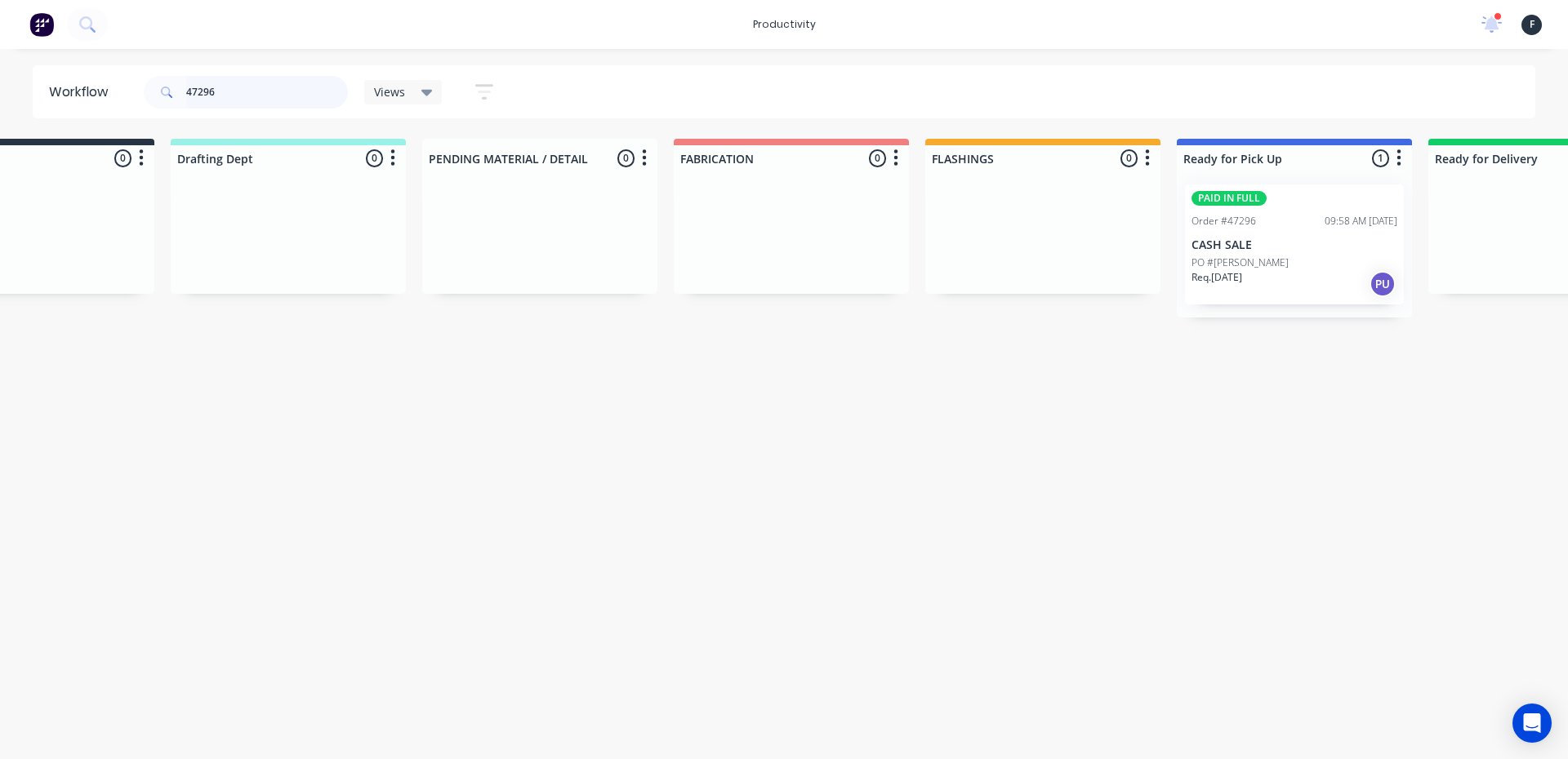
click at [233, 88] on input "47296" at bounding box center [267, 92] width 162 height 33
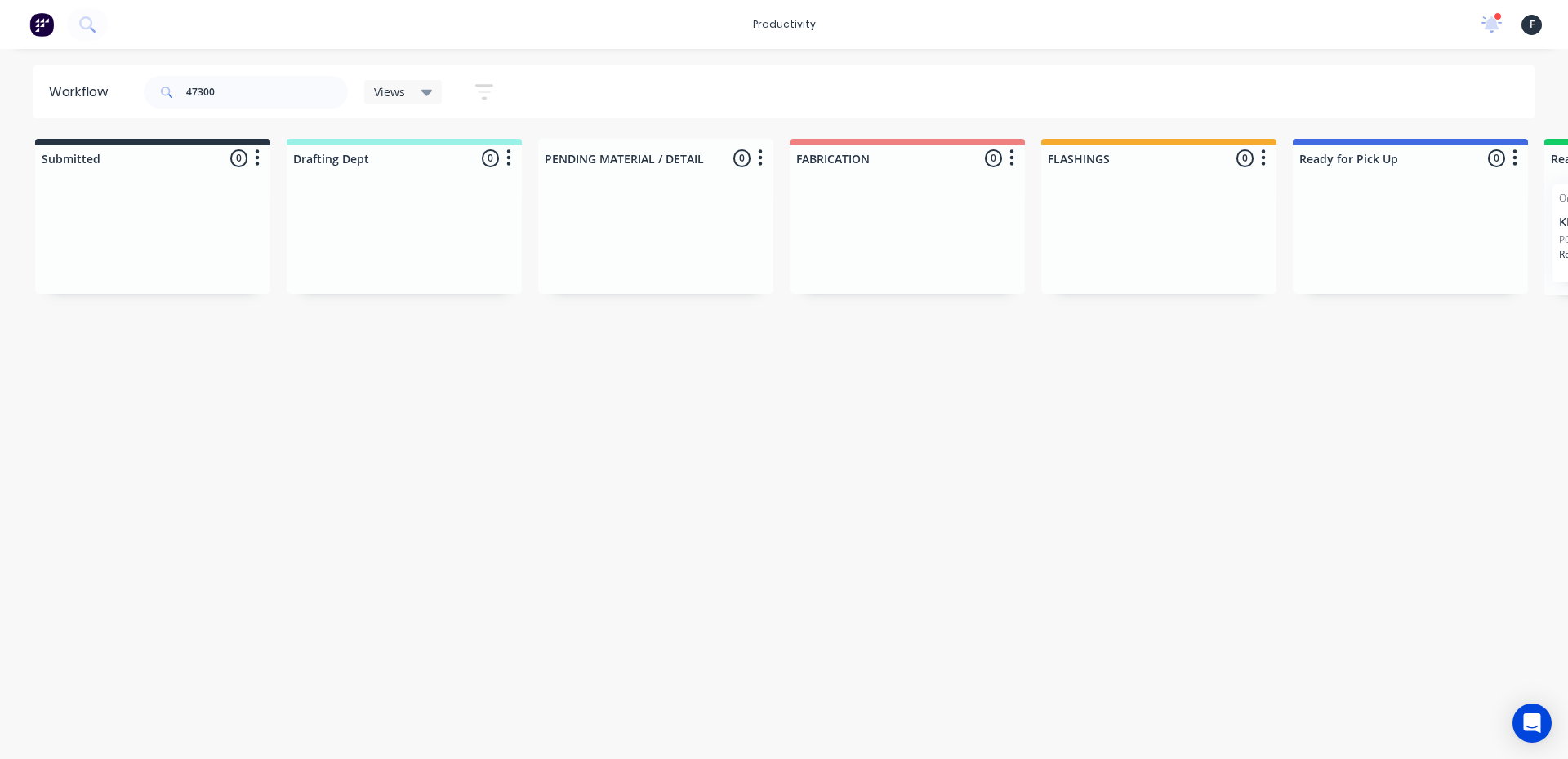
drag, startPoint x: 1514, startPoint y: 270, endPoint x: 1488, endPoint y: 266, distance: 26.3
click at [1488, 266] on div at bounding box center [1411, 232] width 236 height 122
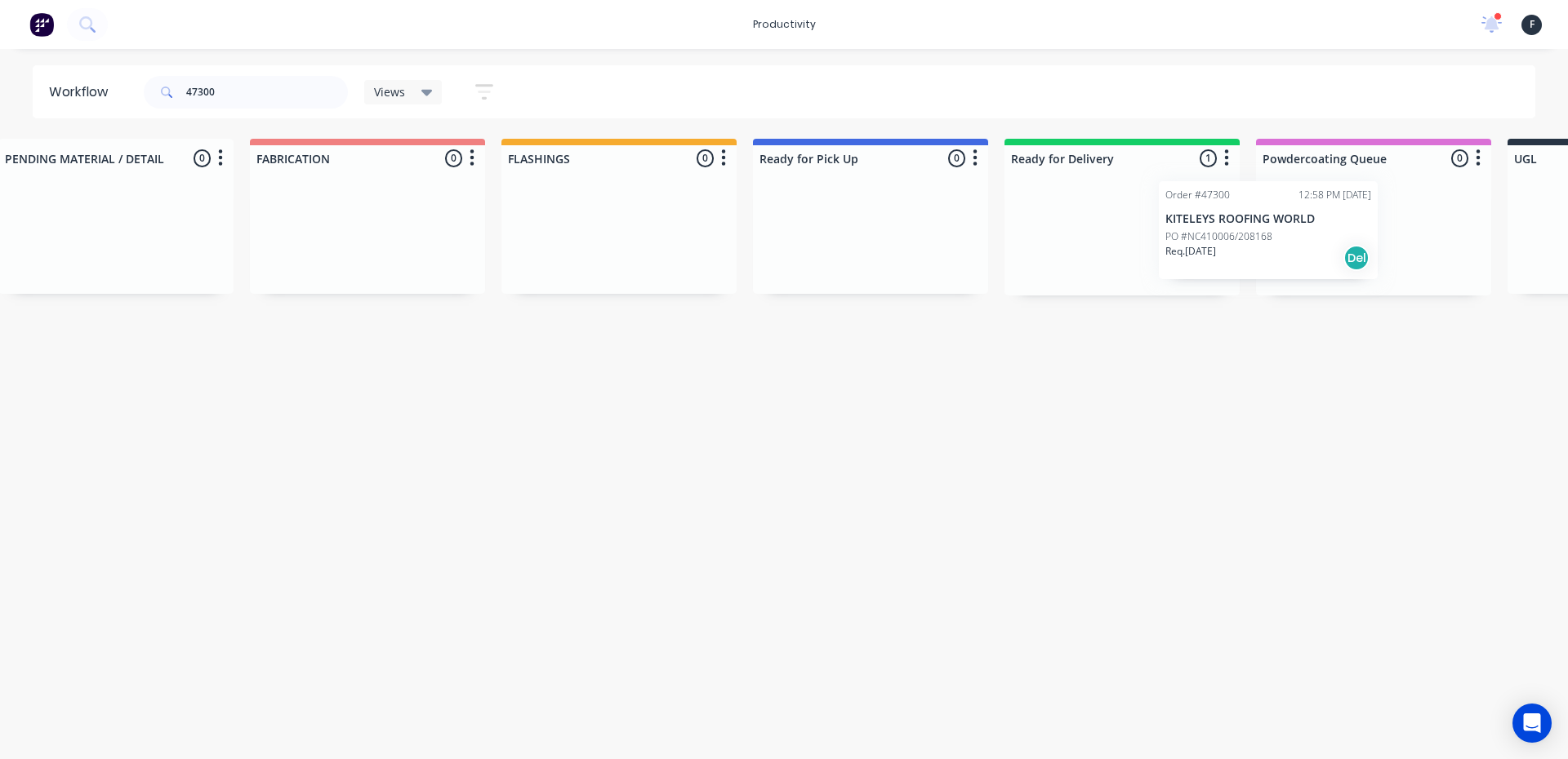
scroll to position [0, 542]
drag, startPoint x: 1567, startPoint y: 253, endPoint x: 1062, endPoint y: 248, distance: 505.0
click at [1062, 248] on div "Order #47300 12:58 PM 27/08/25 KITELEYS ROOFING WORLD PO #NC410006/208168 Req. …" at bounding box center [1120, 233] width 236 height 124
click at [252, 84] on input "47300" at bounding box center [267, 92] width 162 height 33
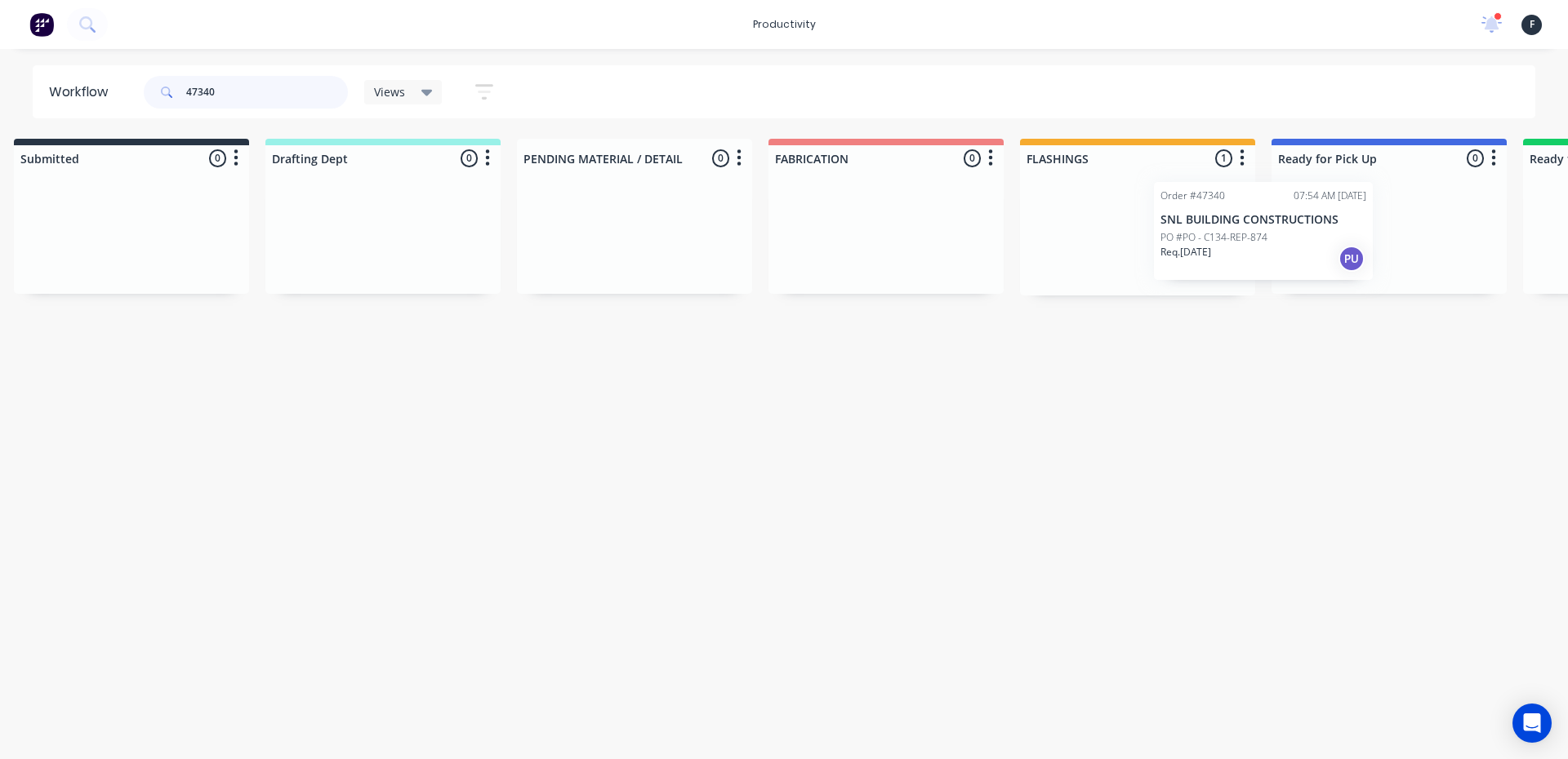
drag, startPoint x: 1167, startPoint y: 240, endPoint x: 1342, endPoint y: 242, distance: 175.0
click at [1342, 242] on div "Submitted 0 Sort By Created date Required date Order number Customer name Most …" at bounding box center [1328, 217] width 2723 height 156
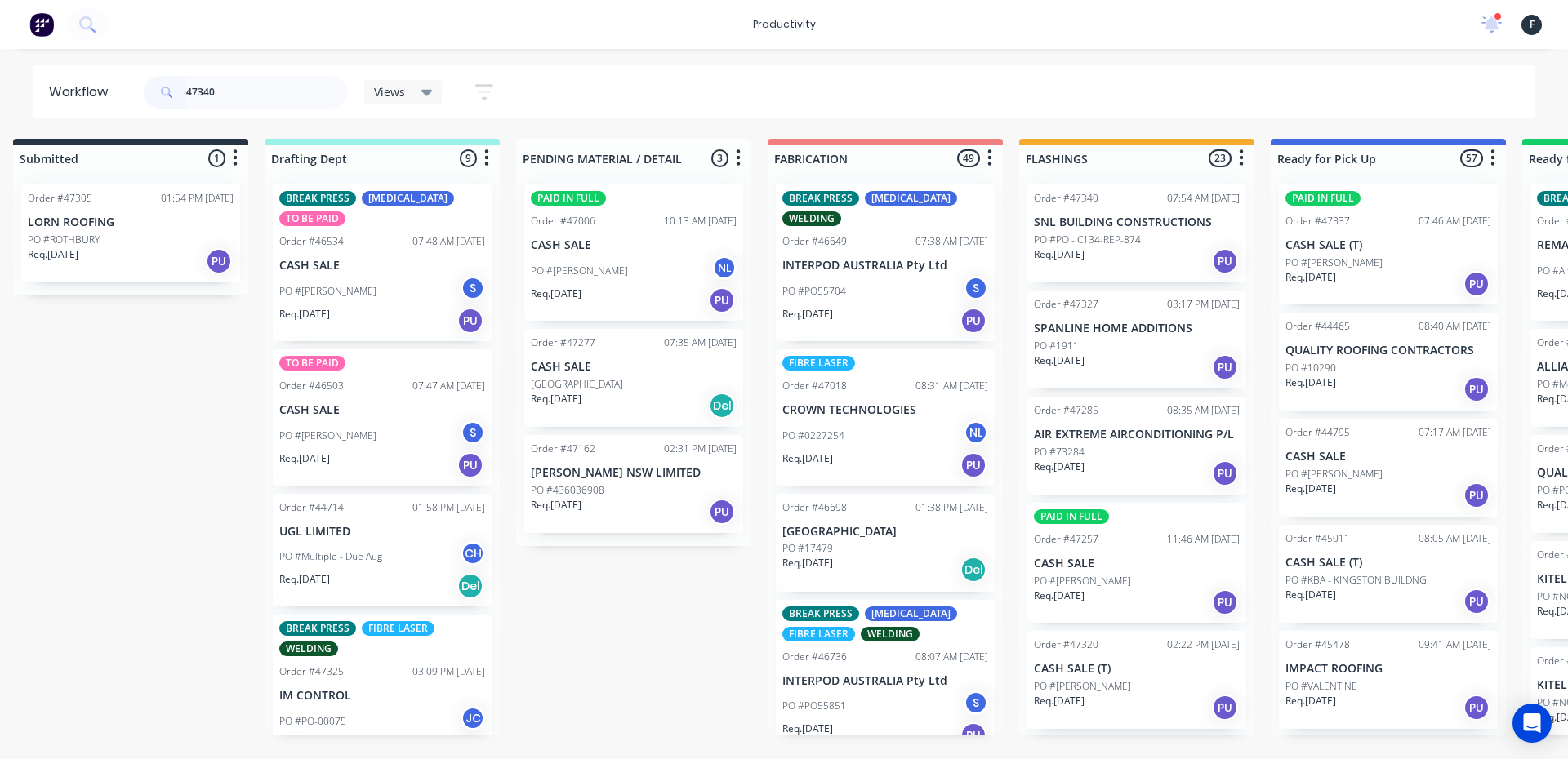
click at [1348, 239] on p "CASH SALE (T)" at bounding box center [1387, 245] width 205 height 14
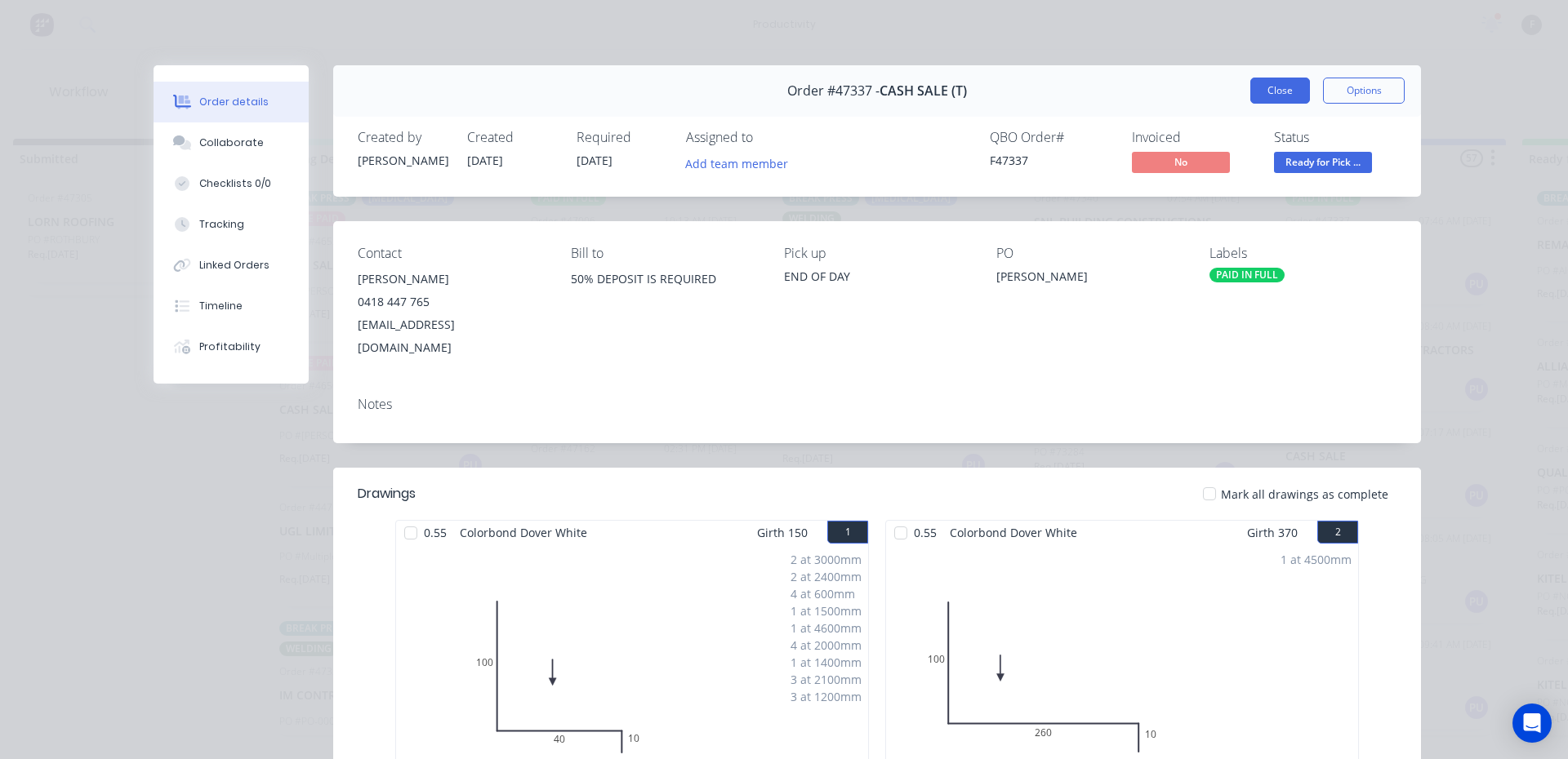
click at [1262, 95] on button "Close" at bounding box center [1279, 90] width 59 height 26
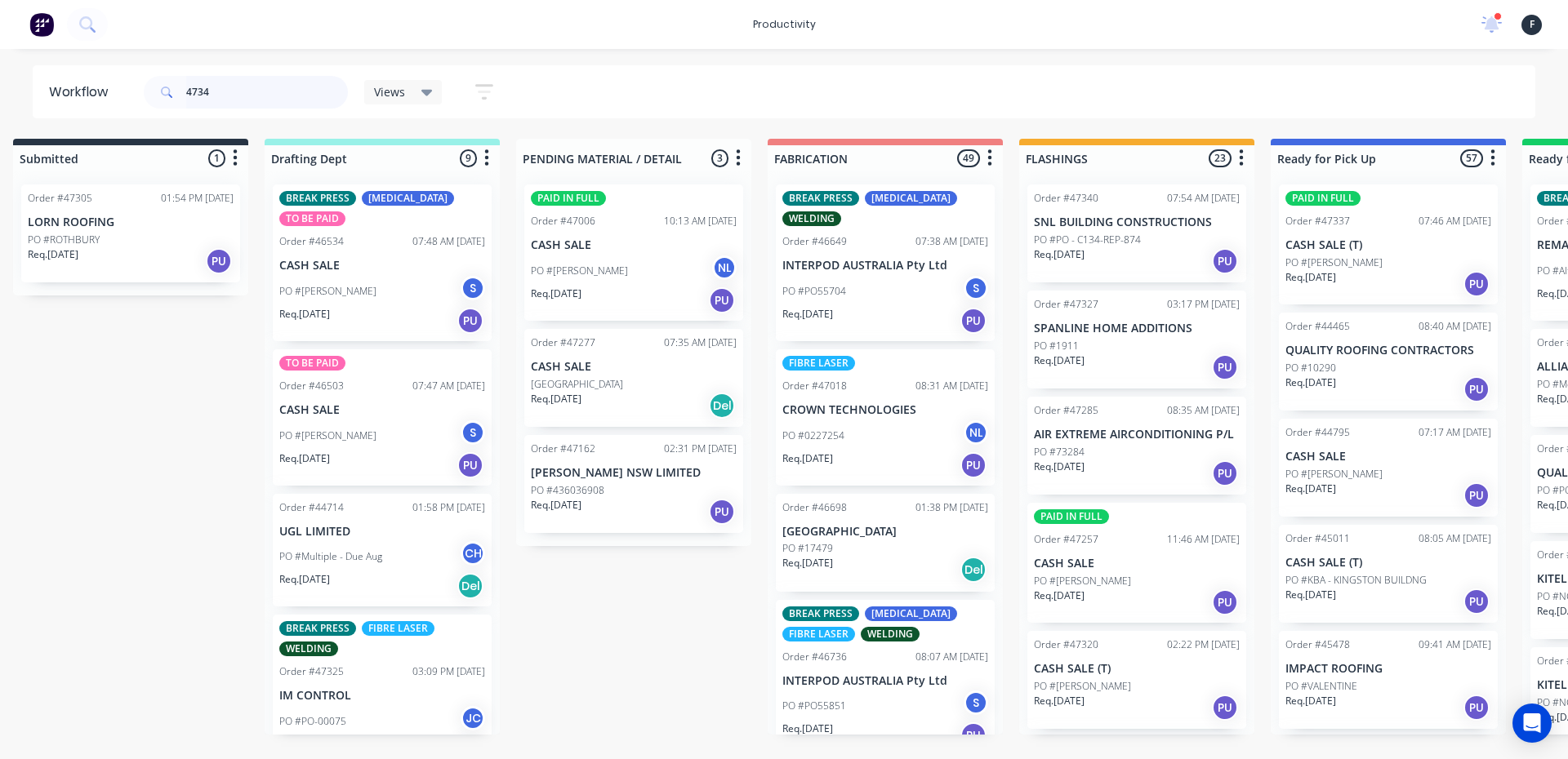
type input "47340"
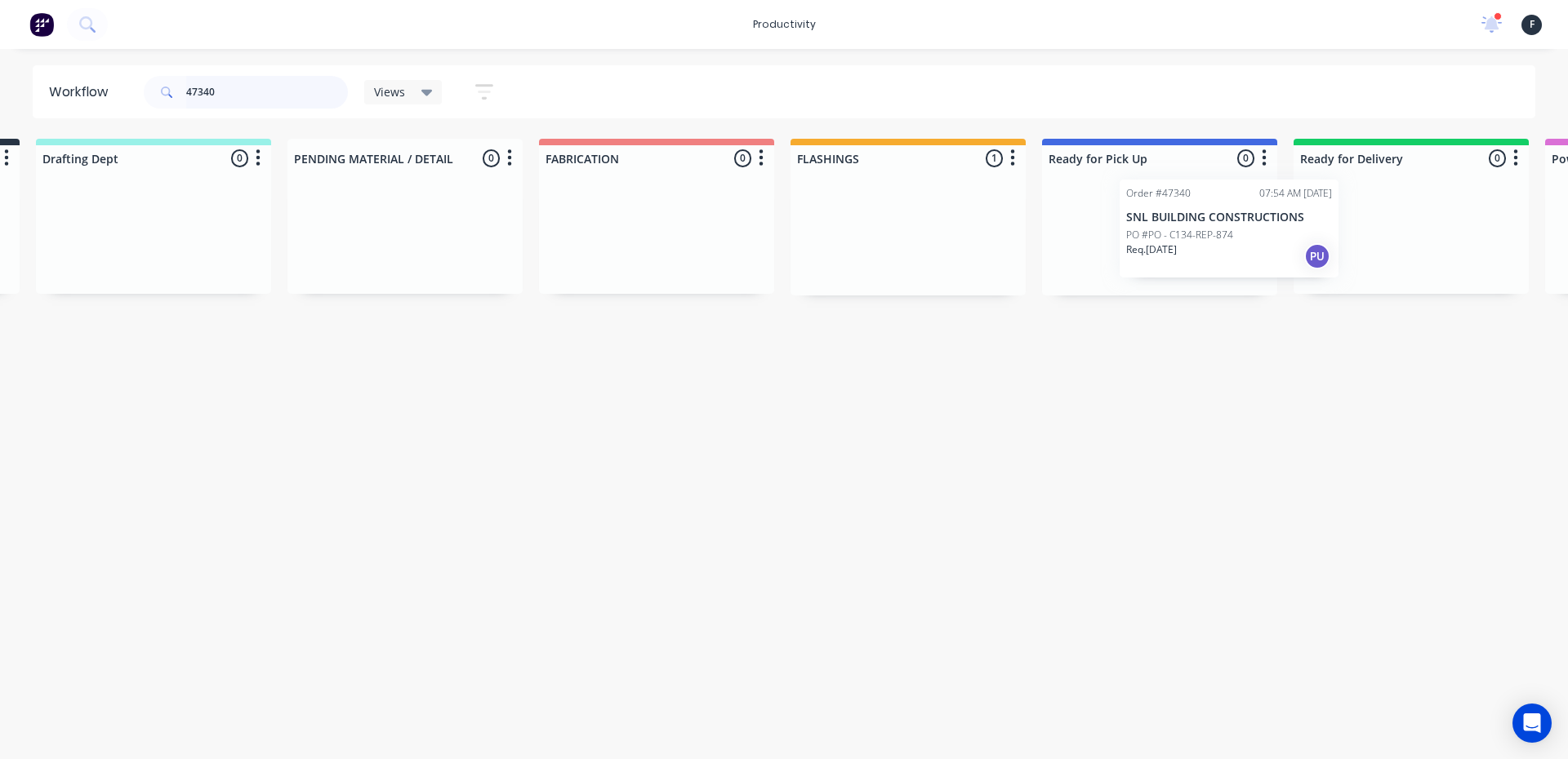
scroll to position [0, 252]
drag, startPoint x: 1149, startPoint y: 233, endPoint x: 1137, endPoint y: 226, distance: 13.9
click at [1137, 226] on div "Submitted 0 Sort By Created date Required date Order number Customer name Most …" at bounding box center [1098, 217] width 2723 height 156
click at [1147, 223] on div at bounding box center [1159, 233] width 236 height 124
click at [1151, 219] on p "SNL BUILDING CONSTRUCTIONS" at bounding box center [1158, 223] width 205 height 14
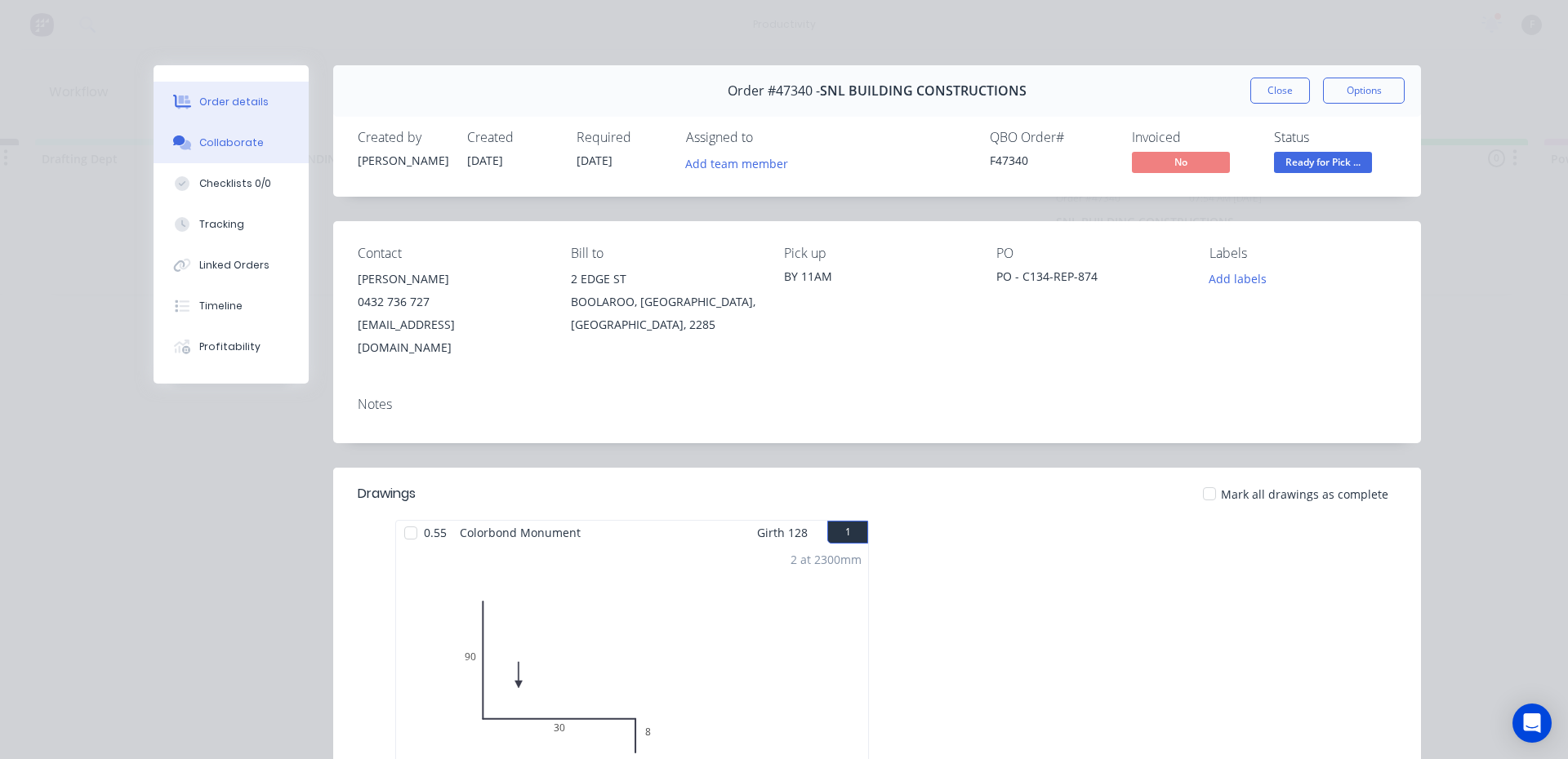
click at [259, 129] on button "Collaborate" at bounding box center [231, 142] width 155 height 40
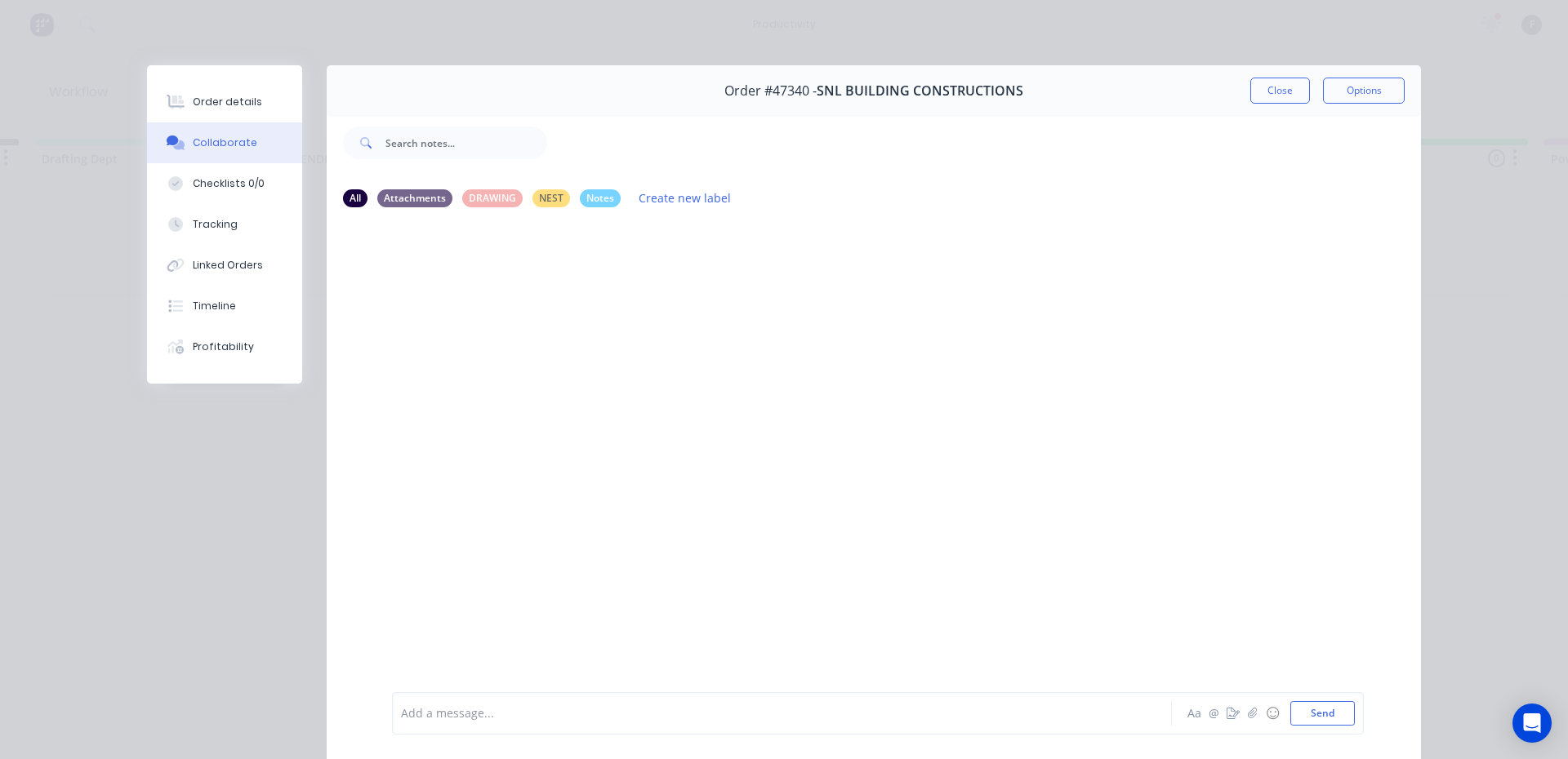
click at [713, 693] on div "Add a message... Aa @ ☺ Send" at bounding box center [878, 713] width 971 height 42
click at [709, 703] on div "Add a message..." at bounding box center [758, 713] width 715 height 24
click at [1289, 87] on button "Close" at bounding box center [1279, 90] width 59 height 26
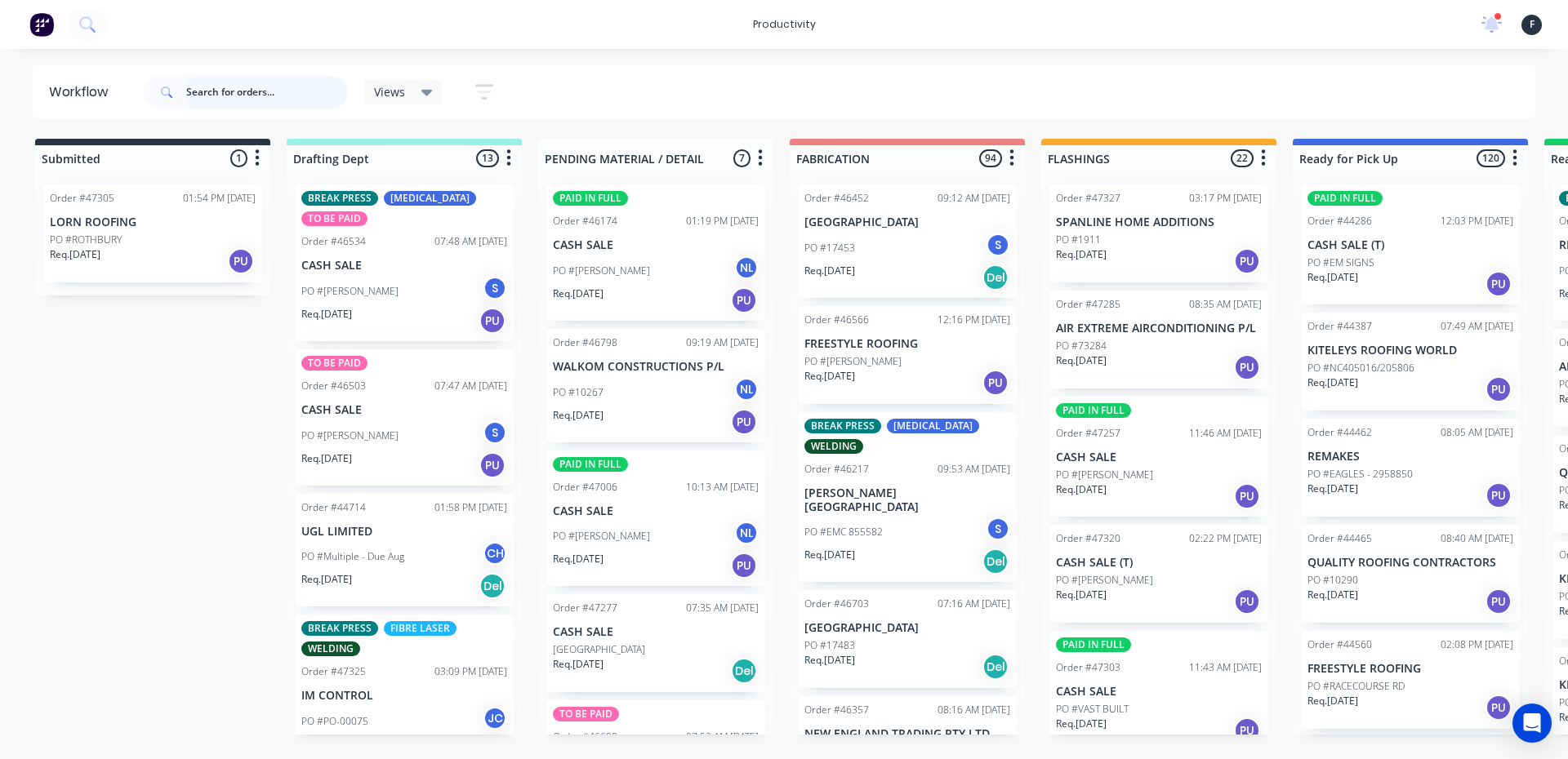
click at [261, 98] on input "text" at bounding box center [267, 92] width 162 height 33
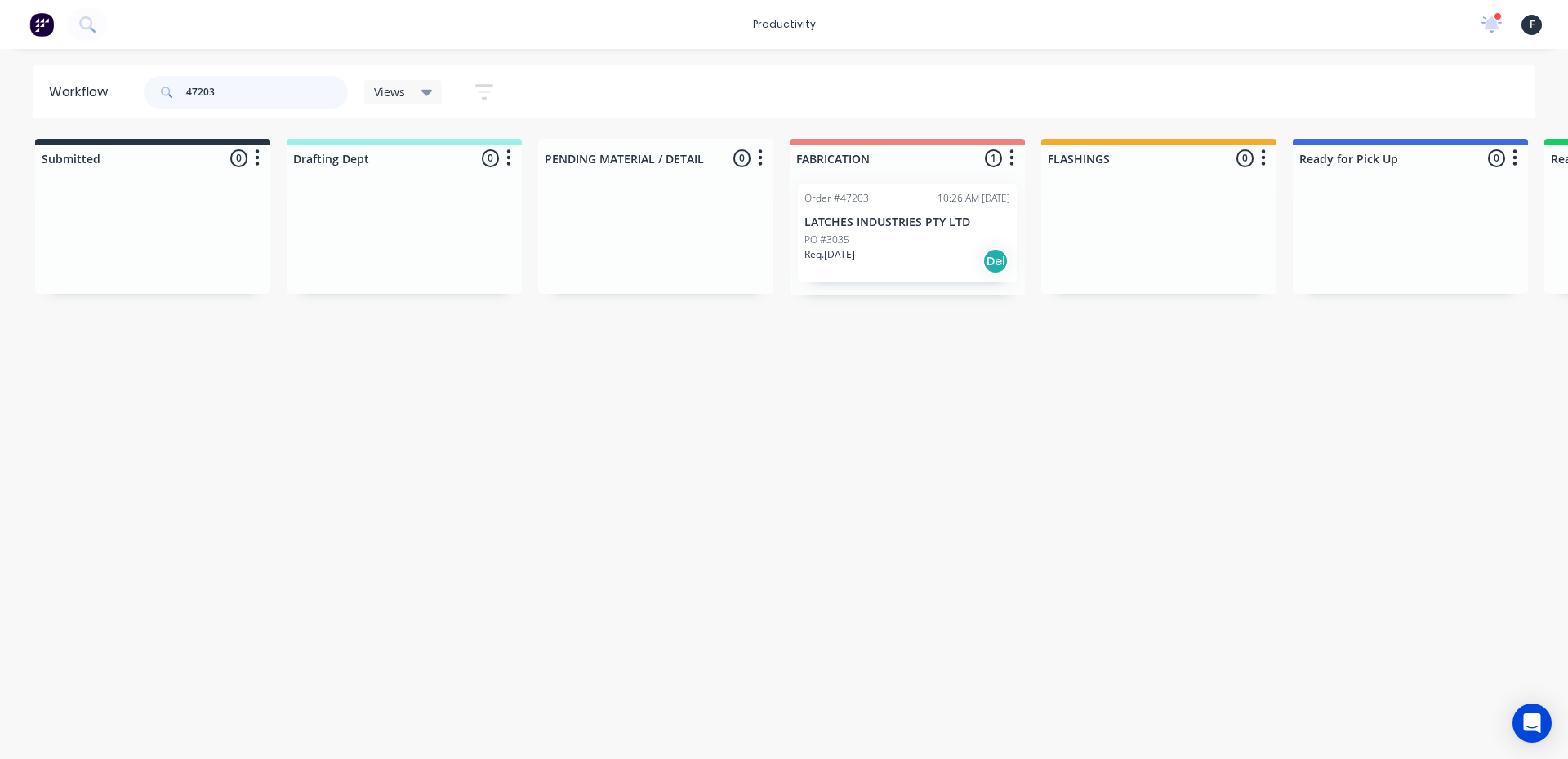
type input "47203"
click at [940, 238] on div "PO #3035" at bounding box center [907, 240] width 205 height 15
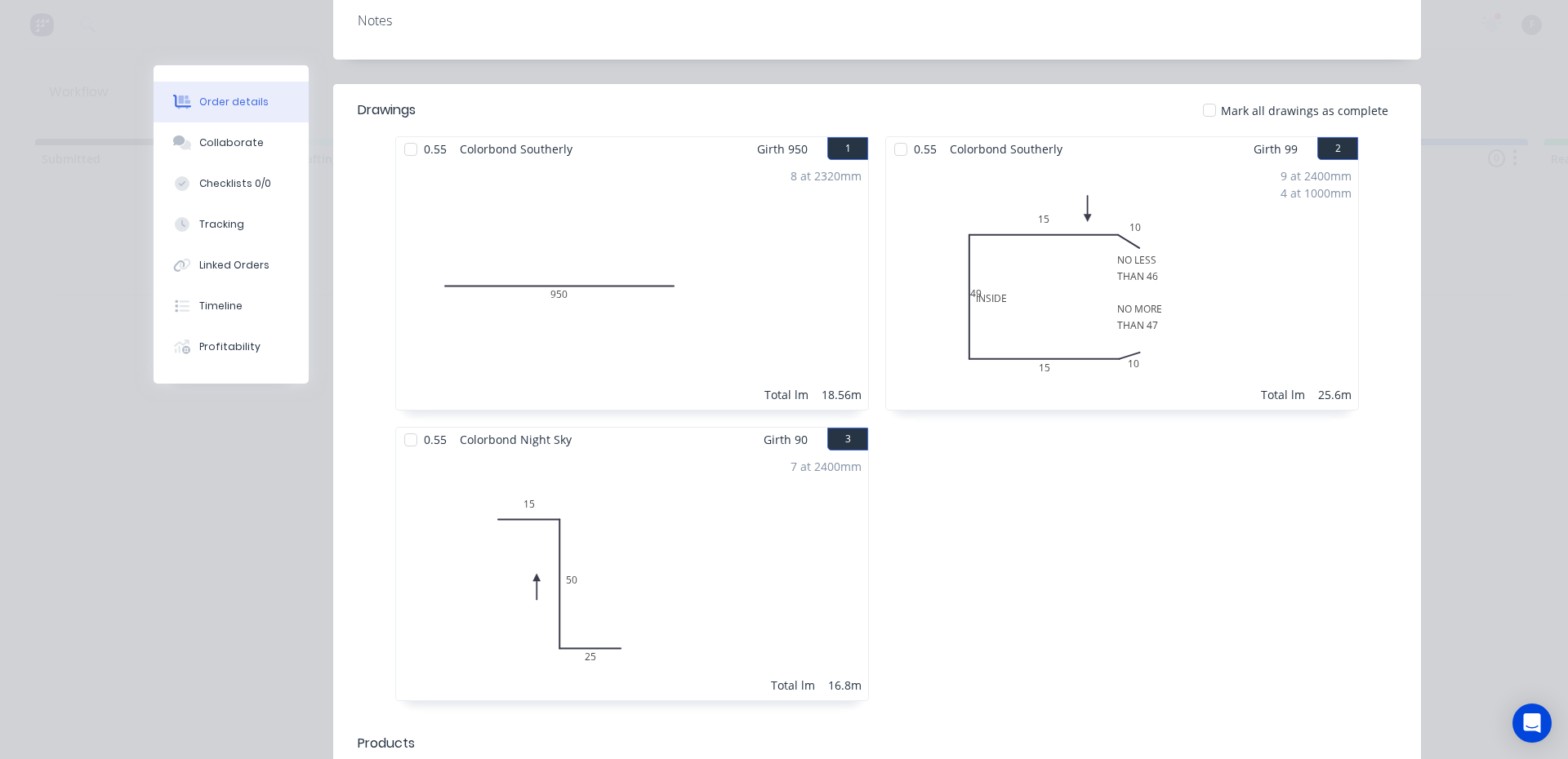
scroll to position [408, 0]
click at [440, 426] on span "0.55" at bounding box center [435, 438] width 36 height 24
click at [416, 422] on div at bounding box center [411, 438] width 33 height 33
click at [417, 132] on div at bounding box center [411, 148] width 33 height 33
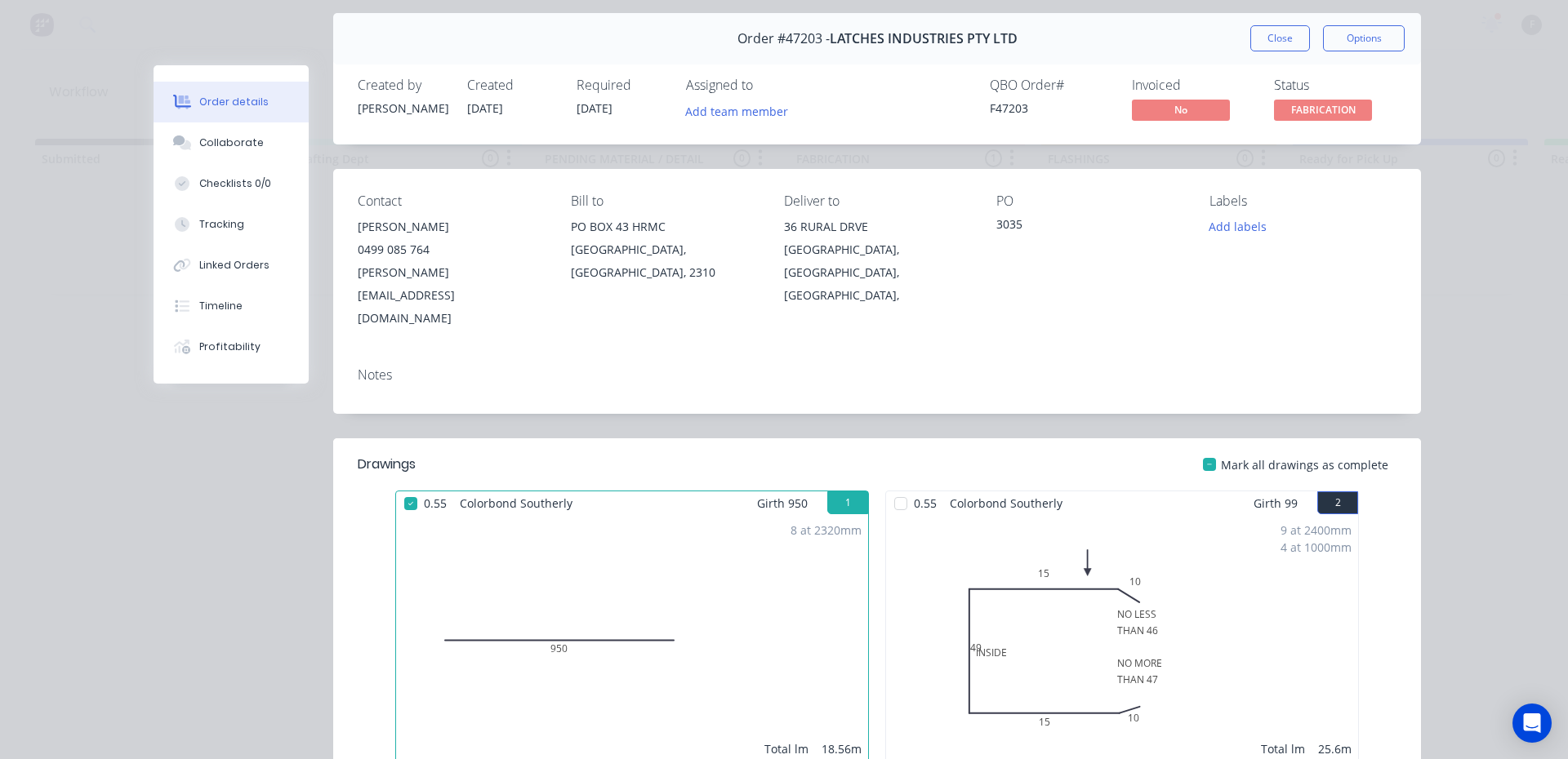
scroll to position [0, 0]
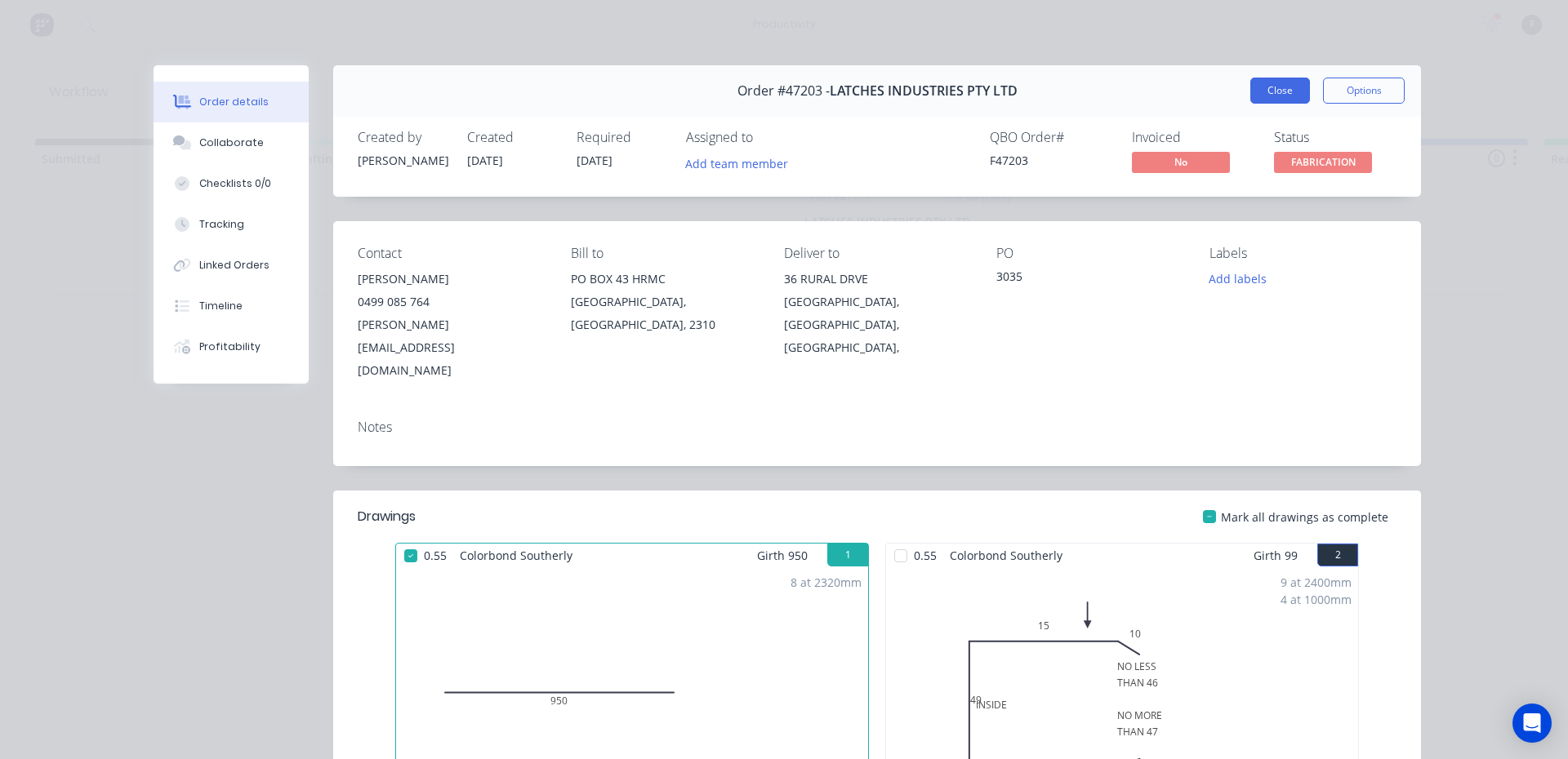
click at [1270, 83] on button "Close" at bounding box center [1279, 90] width 59 height 26
